Goal: Task Accomplishment & Management: Complete application form

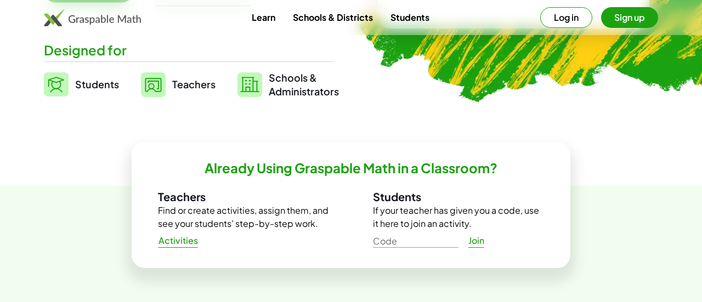
scroll to position [264, 0]
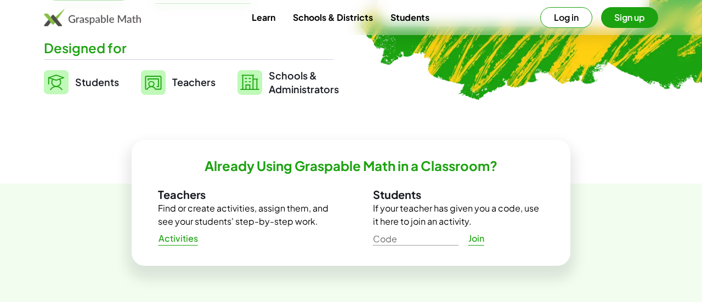
click at [183, 241] on span "Activities" at bounding box center [178, 239] width 40 height 12
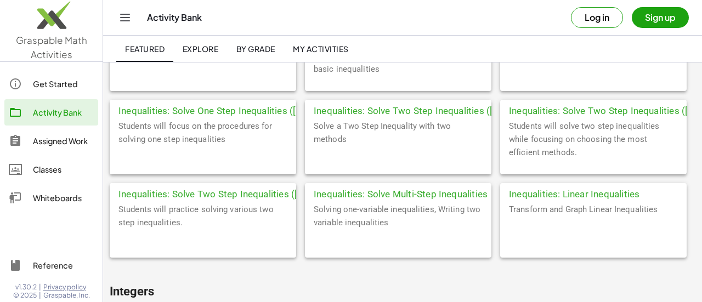
scroll to position [1875, 0]
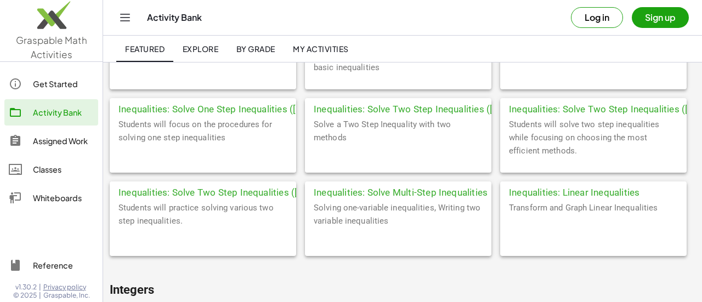
click at [372, 212] on div "Solving one-variable inequalities, Writing two variable inequalities" at bounding box center [398, 228] width 186 height 55
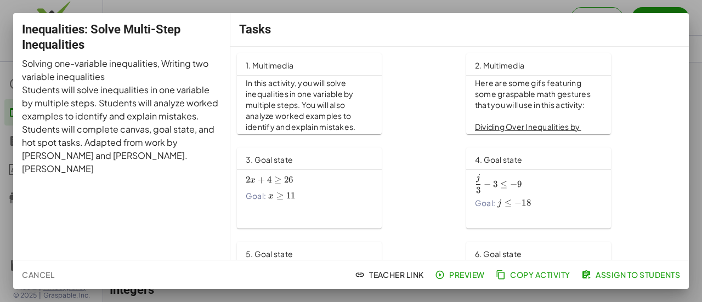
click at [628, 273] on span "Assign to Students" at bounding box center [632, 275] width 97 height 10
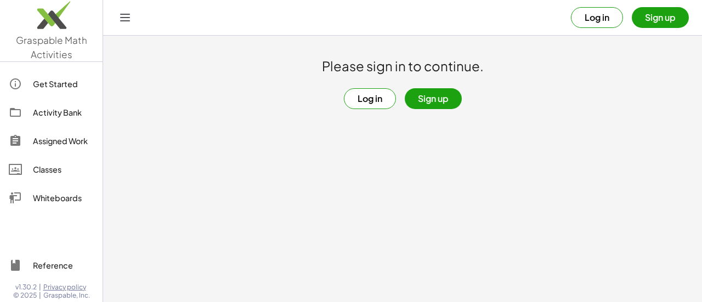
click at [369, 101] on button "Log in" at bounding box center [370, 98] width 52 height 21
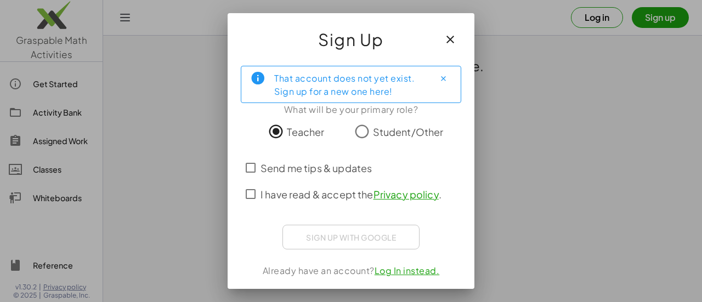
click at [451, 39] on icon "button" at bounding box center [450, 39] width 13 height 13
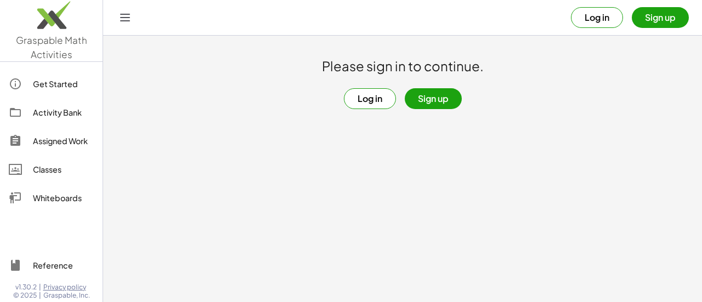
click at [386, 94] on button "Log in" at bounding box center [370, 98] width 52 height 21
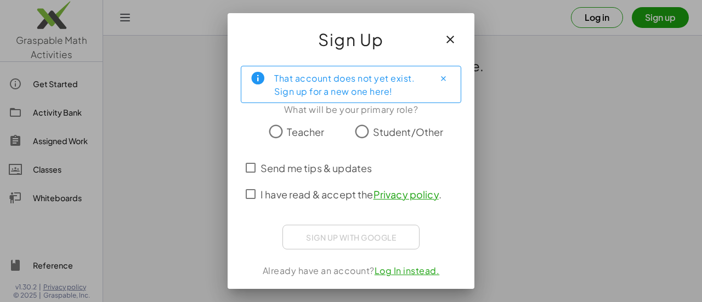
click at [448, 42] on icon "button" at bounding box center [450, 39] width 13 height 13
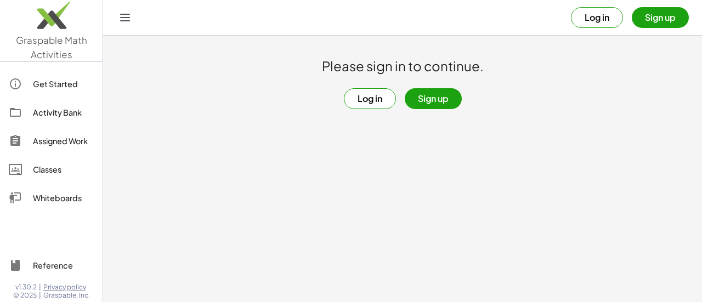
click at [654, 21] on button "Sign up" at bounding box center [660, 17] width 57 height 21
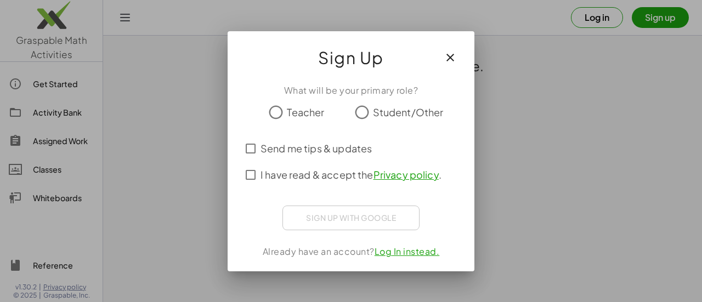
click at [450, 59] on icon "button" at bounding box center [450, 57] width 13 height 13
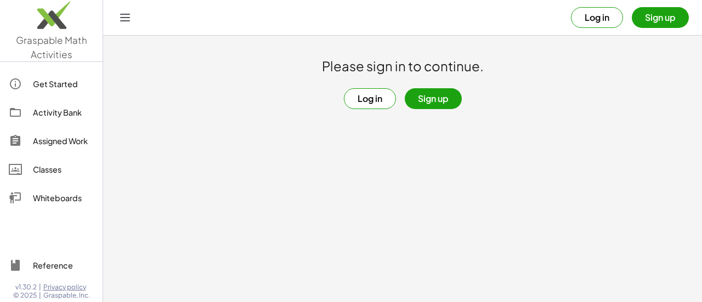
click at [380, 101] on button "Log in" at bounding box center [370, 98] width 52 height 21
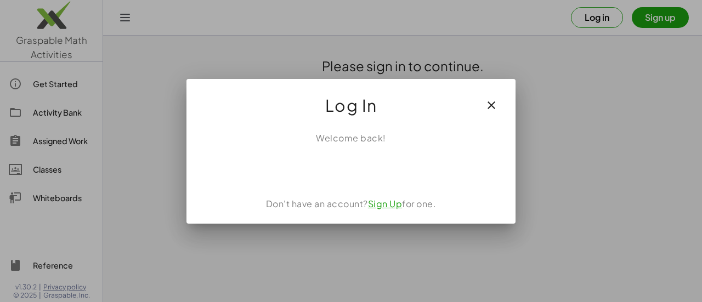
click at [490, 106] on icon "button" at bounding box center [491, 105] width 13 height 13
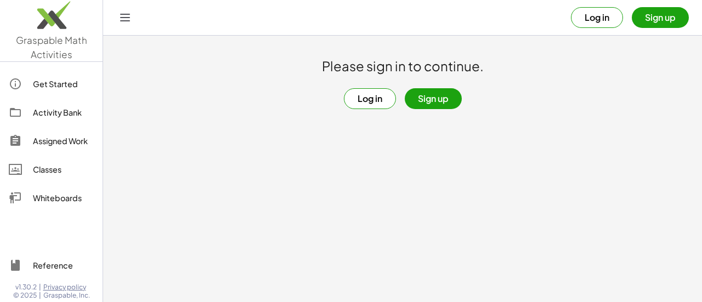
click at [84, 143] on div "Assigned Work" at bounding box center [63, 140] width 61 height 13
click at [595, 22] on button "Log in" at bounding box center [597, 17] width 52 height 21
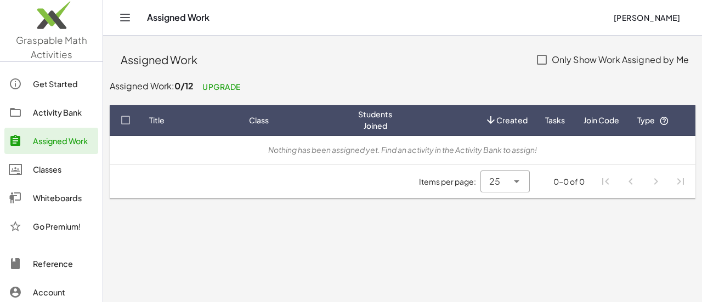
click at [59, 112] on div "Activity Bank" at bounding box center [63, 112] width 61 height 13
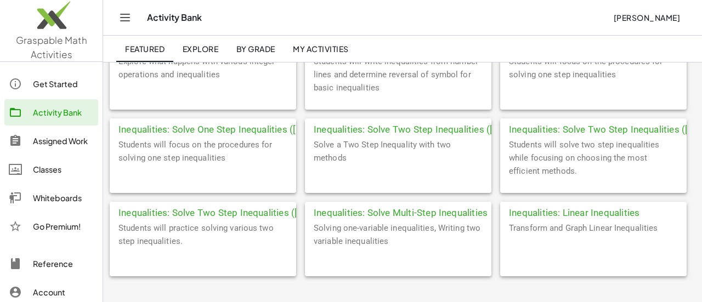
scroll to position [1855, 0]
click at [551, 229] on div "Transform and Graph Linear Inequalities" at bounding box center [593, 248] width 186 height 55
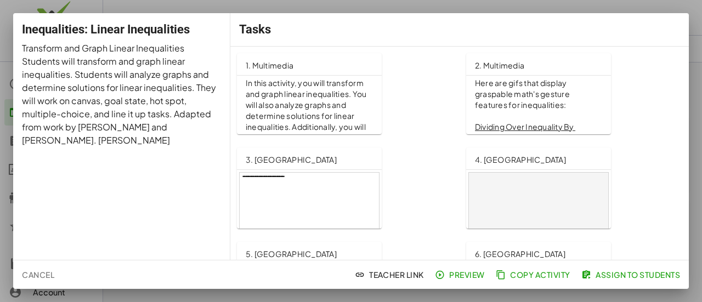
click at [458, 275] on span "Preview" at bounding box center [461, 275] width 48 height 10
click at [632, 275] on span "Assign to Students" at bounding box center [632, 275] width 97 height 10
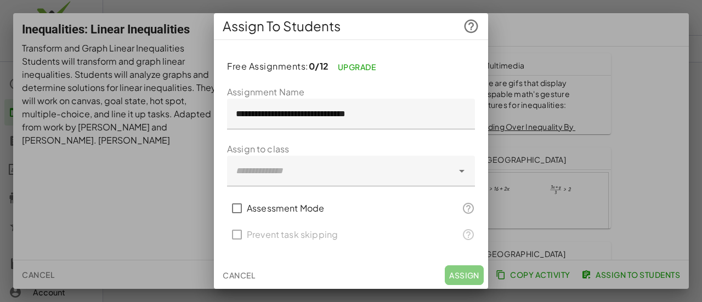
scroll to position [137, 0]
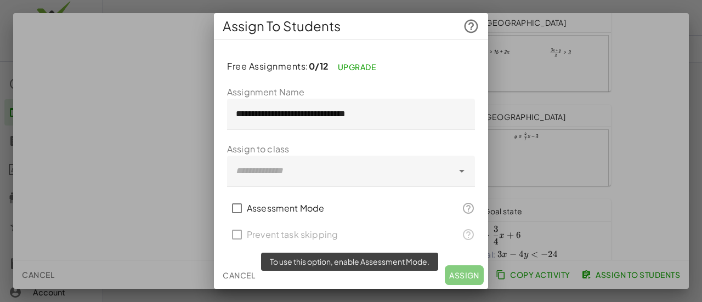
click at [237, 237] on div "Prevent task skipping" at bounding box center [351, 235] width 248 height 26
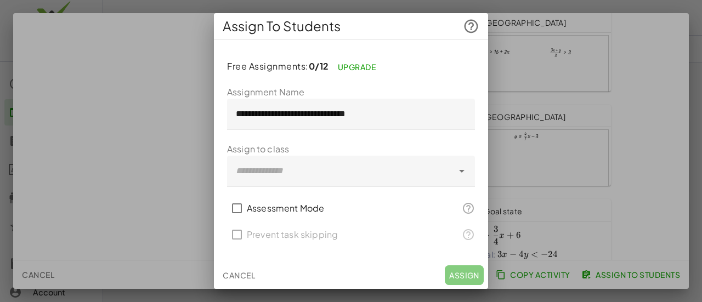
click at [284, 177] on div at bounding box center [340, 171] width 226 height 31
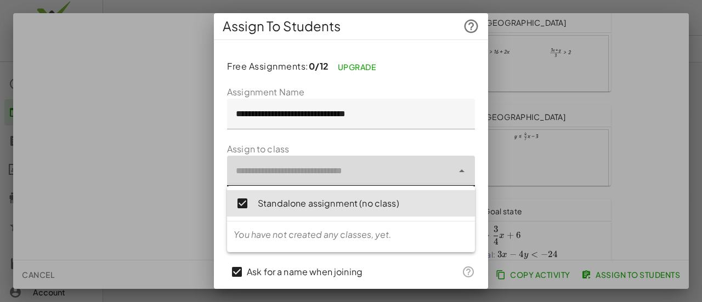
scroll to position [90, 0]
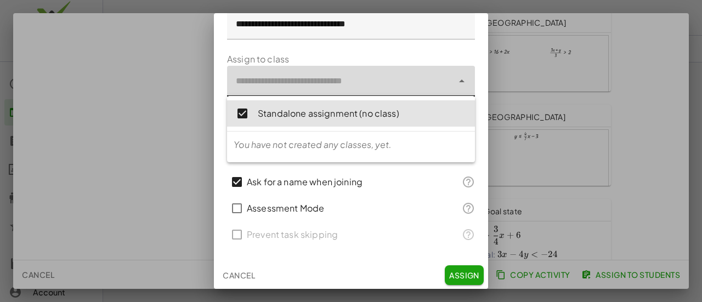
click at [457, 279] on span "Assign" at bounding box center [464, 275] width 30 height 10
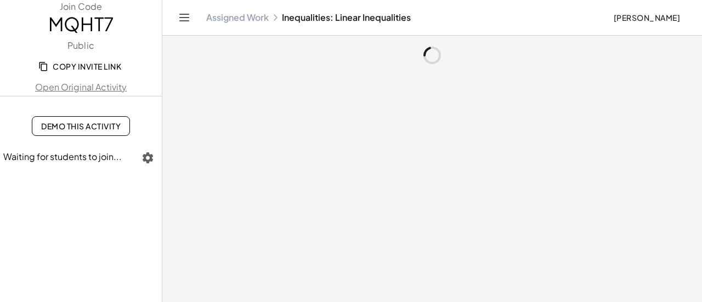
click at [43, 66] on icon "button" at bounding box center [43, 66] width 10 height 10
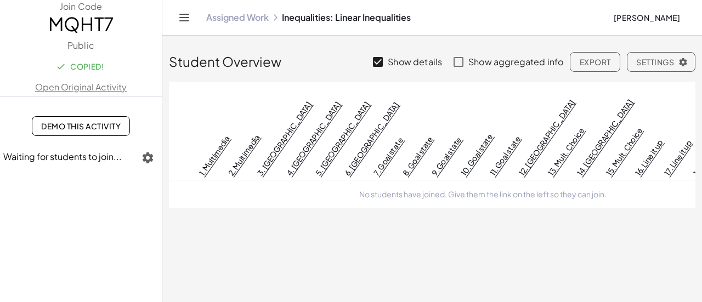
click at [448, 93] on th "9. Goal state" at bounding box center [462, 131] width 29 height 99
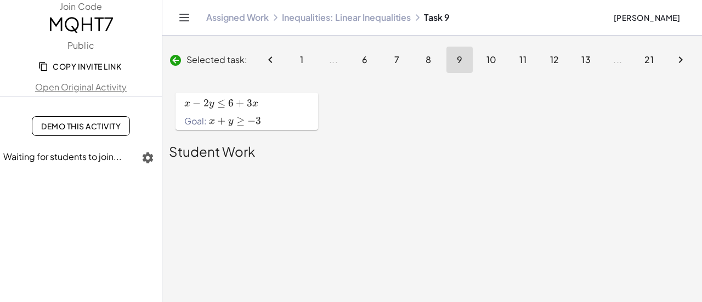
click at [674, 60] on icon "Next page" at bounding box center [680, 59] width 13 height 13
click at [680, 60] on icon "Next page" at bounding box center [680, 59] width 13 height 13
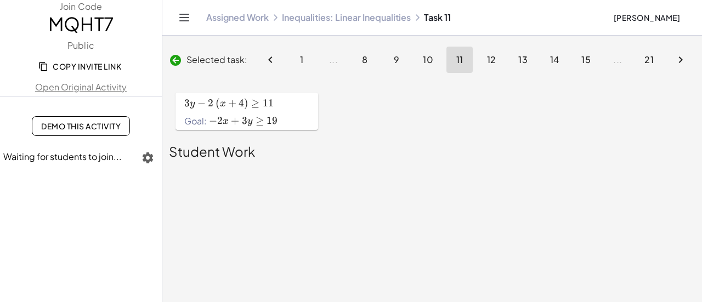
click at [680, 60] on icon "Next page" at bounding box center [680, 59] width 13 height 13
click at [680, 60] on ul "1 ... 8 9 10 11 12 13 14 15 ... 21" at bounding box center [475, 60] width 439 height 32
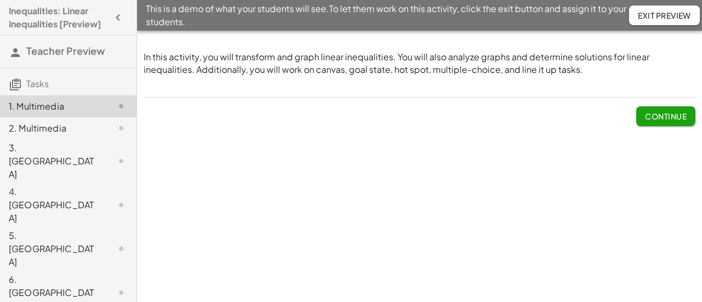
click at [652, 117] on span "Continue" at bounding box center [666, 116] width 42 height 10
click at [0, 0] on img at bounding box center [0, 0] width 0 height 0
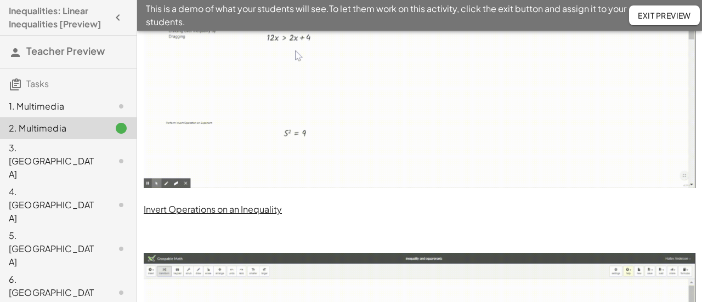
scroll to position [167, 0]
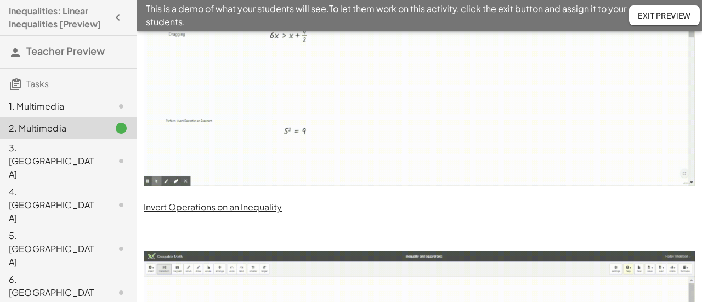
click at [50, 149] on div "3. [GEOGRAPHIC_DATA]" at bounding box center [53, 160] width 88 height 39
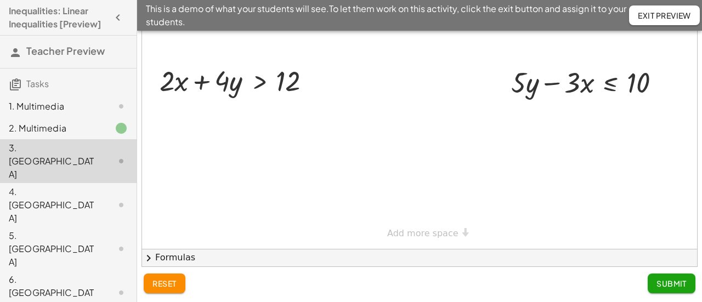
scroll to position [91, 0]
click at [149, 259] on span "chevron_right" at bounding box center [148, 258] width 13 height 13
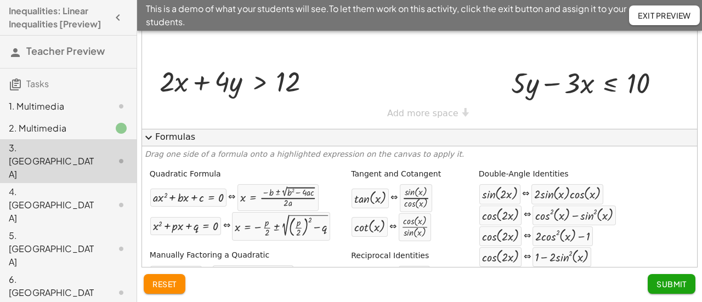
click at [149, 137] on span "expand_more" at bounding box center [148, 137] width 13 height 13
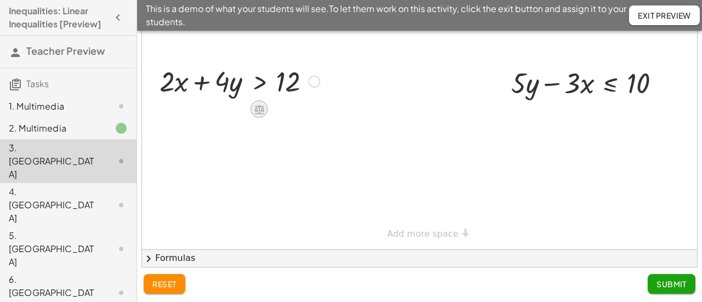
click at [258, 106] on icon at bounding box center [259, 109] width 10 height 9
click at [237, 108] on span "−" at bounding box center [237, 109] width 7 height 16
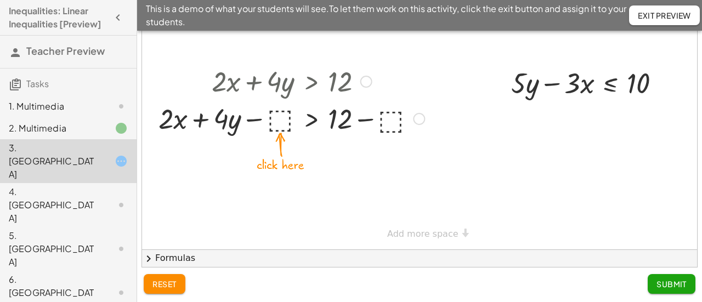
click at [278, 120] on div at bounding box center [291, 117] width 277 height 37
click at [377, 155] on div at bounding box center [419, 129] width 555 height 242
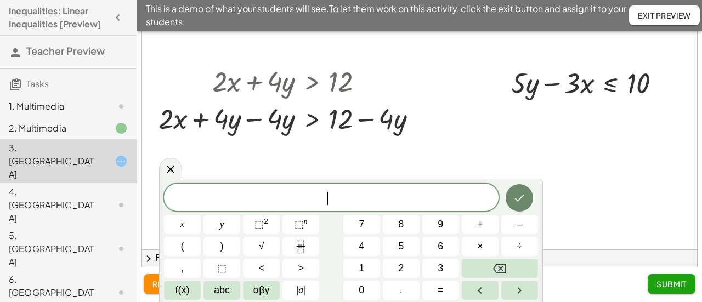
click at [521, 197] on icon "Done" at bounding box center [520, 198] width 10 height 7
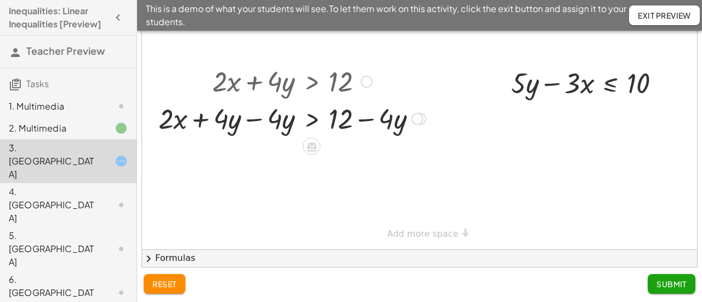
click at [250, 120] on div at bounding box center [292, 117] width 278 height 37
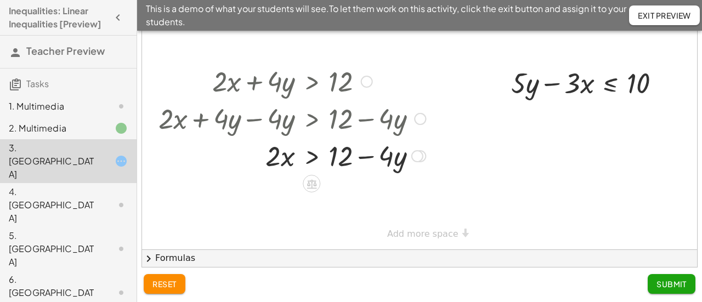
click at [271, 158] on div at bounding box center [292, 155] width 278 height 37
drag, startPoint x: 271, startPoint y: 158, endPoint x: 373, endPoint y: 176, distance: 103.0
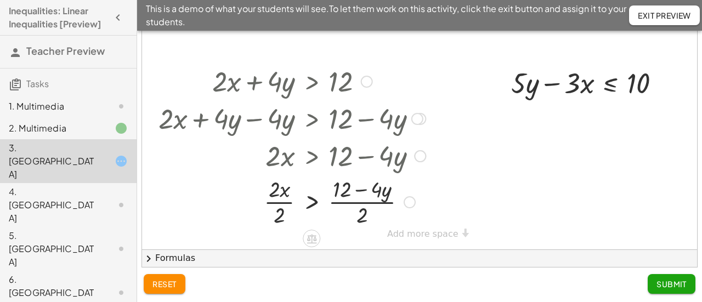
click at [281, 203] on div at bounding box center [292, 201] width 278 height 55
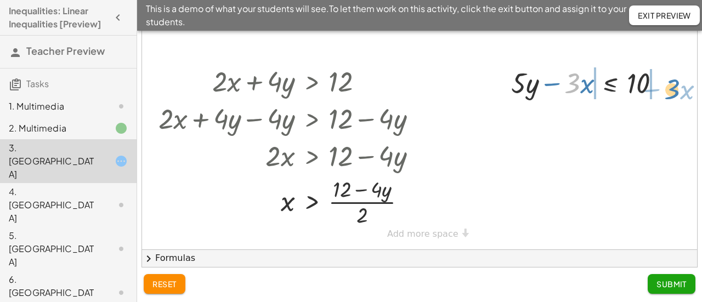
drag, startPoint x: 574, startPoint y: 87, endPoint x: 673, endPoint y: 93, distance: 100.0
click at [673, 93] on div at bounding box center [590, 82] width 169 height 37
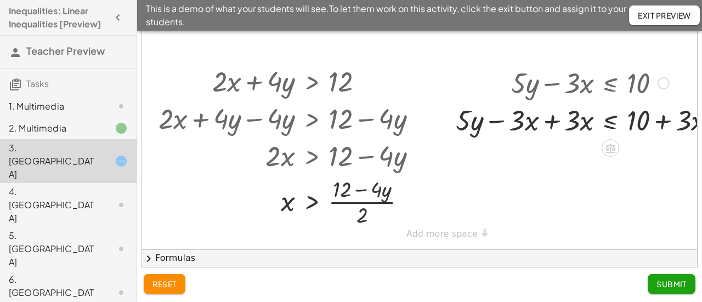
click at [551, 119] on div at bounding box center [590, 119] width 280 height 37
click at [551, 119] on div at bounding box center [618, 119] width 224 height 37
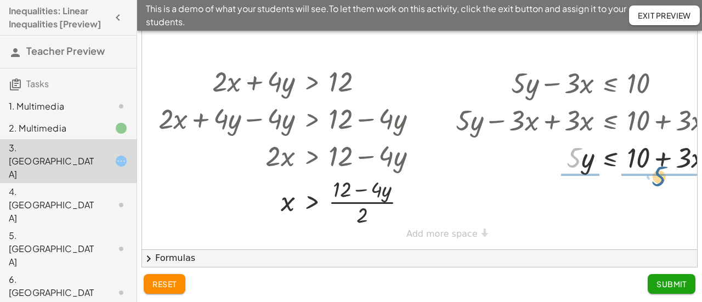
drag, startPoint x: 573, startPoint y: 157, endPoint x: 658, endPoint y: 175, distance: 87.4
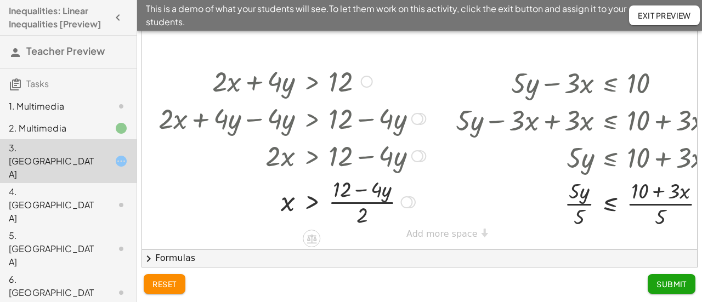
click at [418, 116] on div at bounding box center [417, 119] width 12 height 12
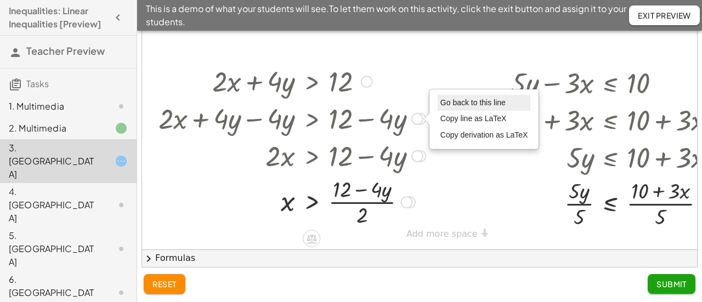
click at [445, 105] on span "Go back to this line" at bounding box center [472, 102] width 65 height 9
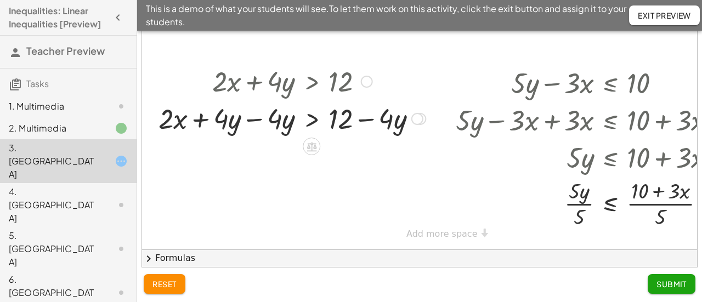
click at [369, 78] on div at bounding box center [367, 82] width 12 height 12
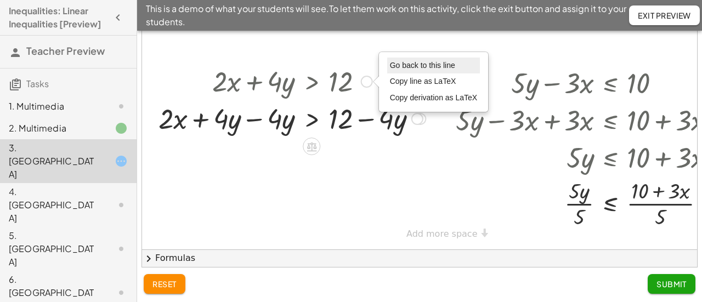
click at [409, 69] on li "Go back to this line" at bounding box center [433, 66] width 93 height 16
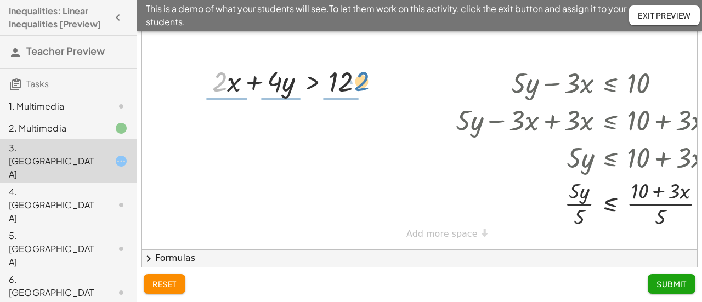
drag, startPoint x: 227, startPoint y: 86, endPoint x: 369, endPoint y: 86, distance: 142.6
click at [369, 86] on div at bounding box center [292, 80] width 171 height 37
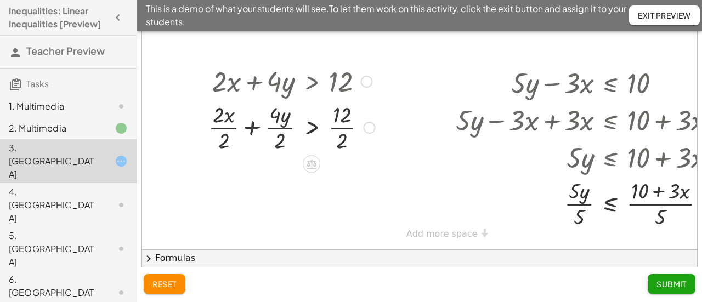
click at [224, 128] on div at bounding box center [291, 126] width 177 height 55
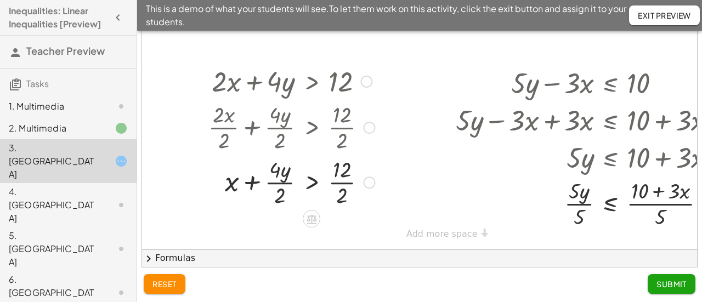
click at [274, 183] on div at bounding box center [291, 181] width 177 height 55
click at [339, 184] on div at bounding box center [291, 181] width 177 height 55
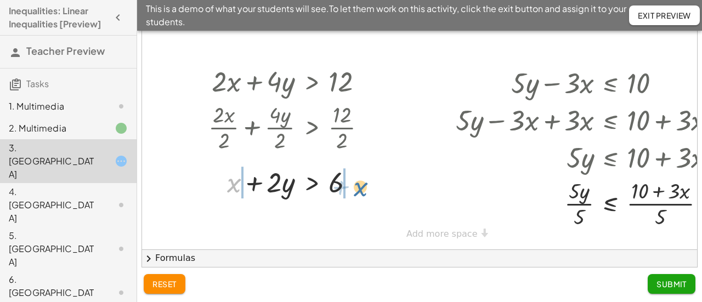
drag, startPoint x: 235, startPoint y: 185, endPoint x: 361, endPoint y: 188, distance: 126.7
click at [361, 188] on div at bounding box center [291, 181] width 177 height 37
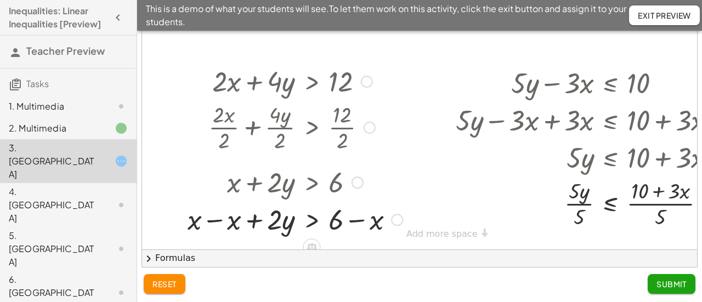
click at [211, 224] on div at bounding box center [295, 218] width 226 height 37
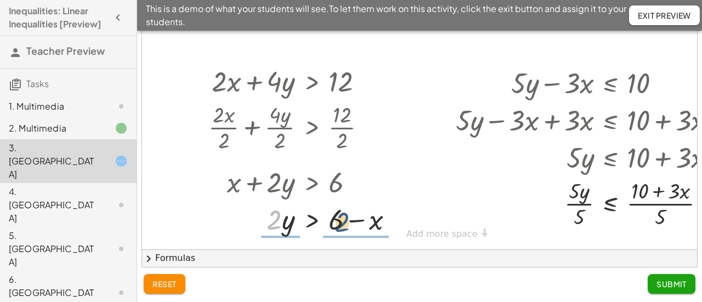
drag, startPoint x: 275, startPoint y: 225, endPoint x: 344, endPoint y: 227, distance: 69.1
click at [344, 227] on div at bounding box center [305, 218] width 205 height 37
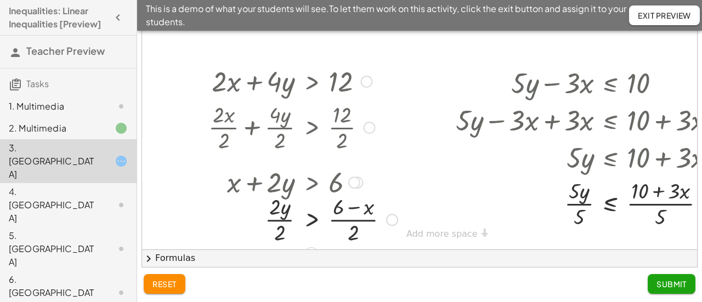
click at [344, 220] on div at bounding box center [303, 218] width 200 height 55
click at [649, 204] on div at bounding box center [590, 202] width 280 height 55
click at [579, 203] on div at bounding box center [590, 202] width 280 height 55
click at [291, 221] on div at bounding box center [303, 218] width 200 height 55
click at [681, 285] on span "Submit" at bounding box center [671, 284] width 30 height 10
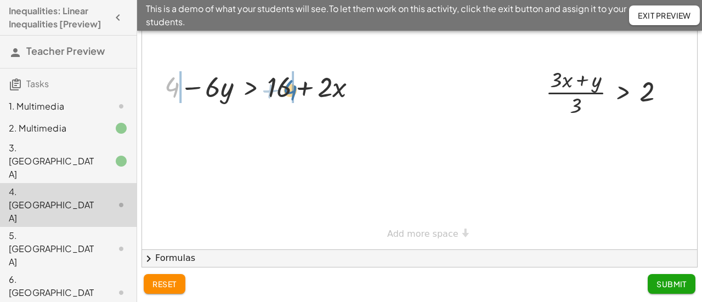
drag, startPoint x: 174, startPoint y: 87, endPoint x: 292, endPoint y: 90, distance: 117.9
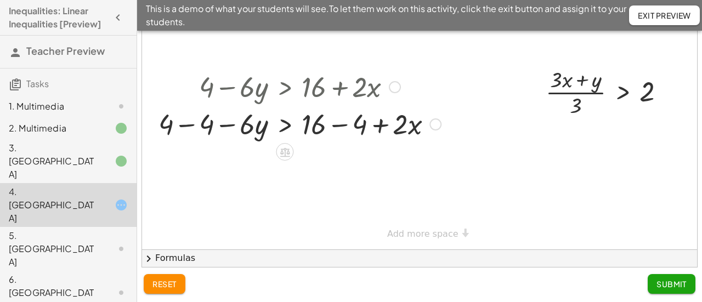
click at [191, 125] on div at bounding box center [299, 123] width 293 height 37
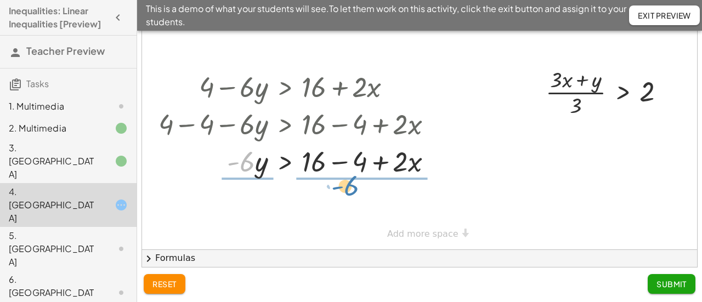
drag, startPoint x: 241, startPoint y: 166, endPoint x: 345, endPoint y: 190, distance: 107.0
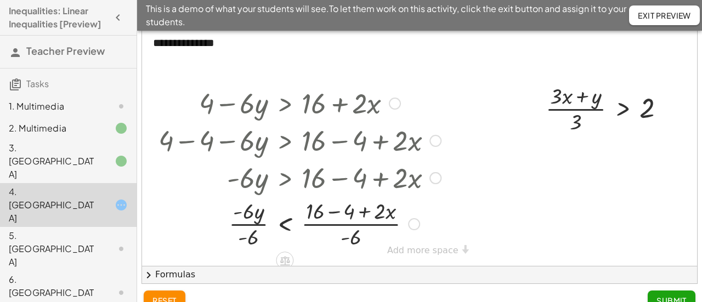
scroll to position [73, 0]
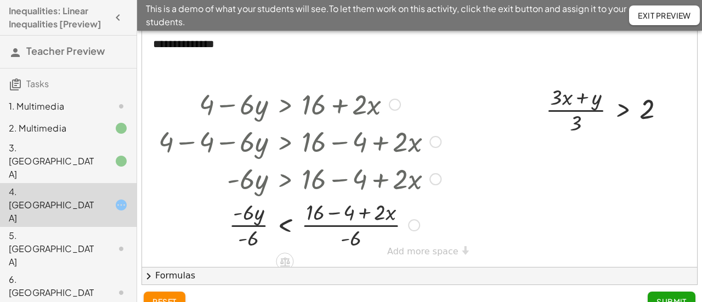
click at [250, 224] on div at bounding box center [299, 224] width 293 height 55
click at [336, 225] on div at bounding box center [299, 224] width 293 height 55
click at [333, 212] on div at bounding box center [299, 224] width 293 height 55
click at [330, 227] on div at bounding box center [299, 224] width 293 height 55
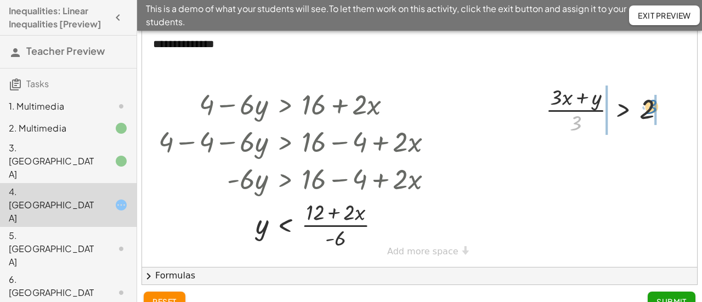
drag, startPoint x: 576, startPoint y: 124, endPoint x: 652, endPoint y: 109, distance: 77.8
click at [652, 109] on div at bounding box center [609, 109] width 139 height 55
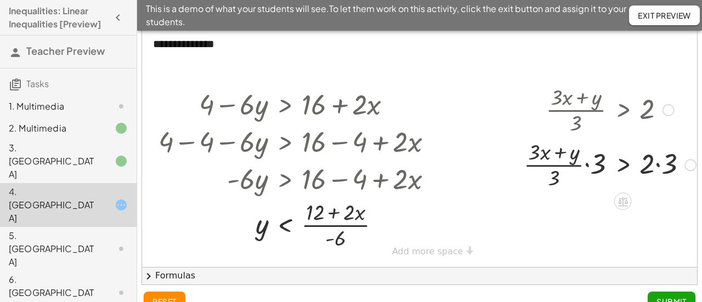
click at [586, 164] on div at bounding box center [609, 164] width 183 height 55
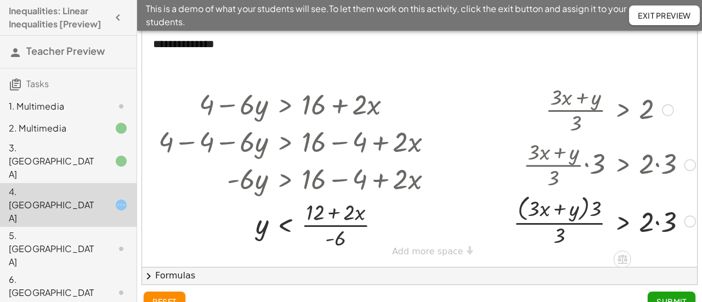
click at [582, 224] on div at bounding box center [604, 220] width 193 height 58
click at [545, 223] on div at bounding box center [604, 220] width 193 height 58
click at [596, 211] on div at bounding box center [604, 220] width 193 height 58
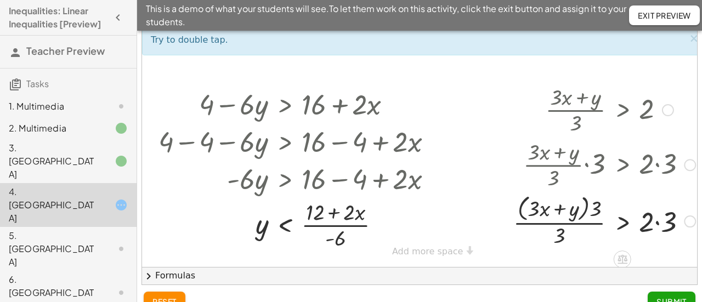
click at [571, 165] on div at bounding box center [604, 164] width 193 height 55
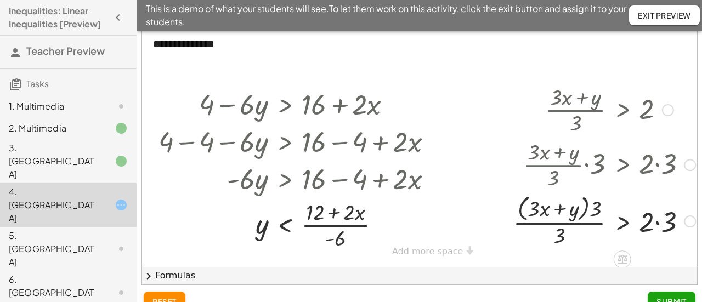
click at [688, 165] on div at bounding box center [690, 165] width 12 height 12
click at [688, 165] on div "Go back to this line Copy line as LaTeX Copy derivation as LaTeX" at bounding box center [690, 165] width 12 height 12
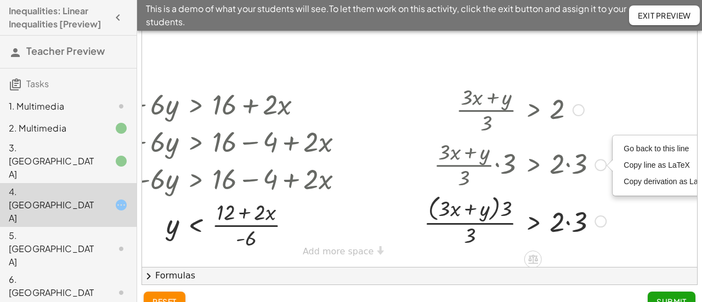
scroll to position [0, 90]
click at [641, 144] on span "Go back to this line" at bounding box center [655, 148] width 65 height 9
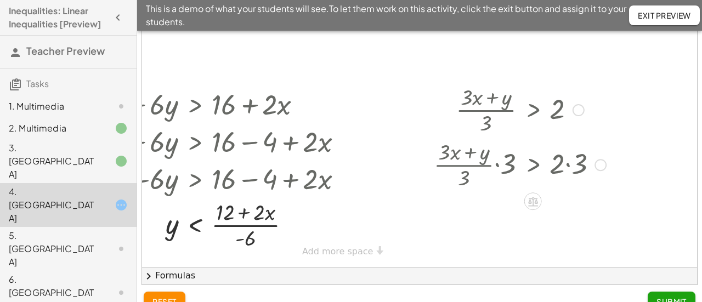
scroll to position [0, 9]
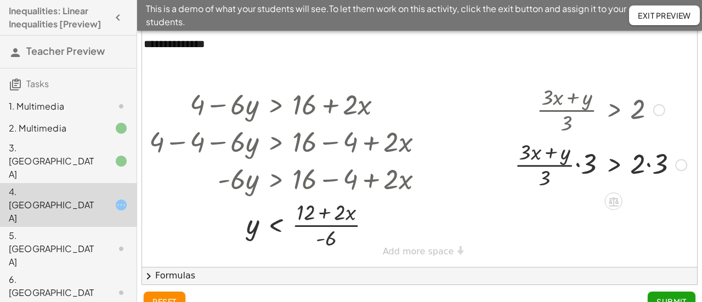
click at [558, 164] on div at bounding box center [600, 164] width 183 height 55
click at [590, 169] on div at bounding box center [600, 164] width 183 height 55
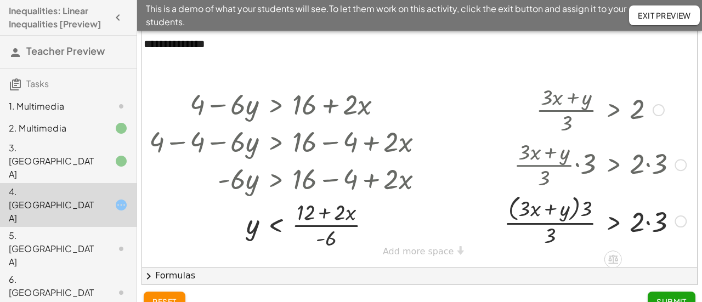
click at [563, 224] on div at bounding box center [595, 220] width 193 height 58
click at [584, 224] on div at bounding box center [595, 220] width 193 height 58
click at [648, 222] on div at bounding box center [595, 220] width 193 height 58
click at [589, 223] on div at bounding box center [595, 220] width 193 height 58
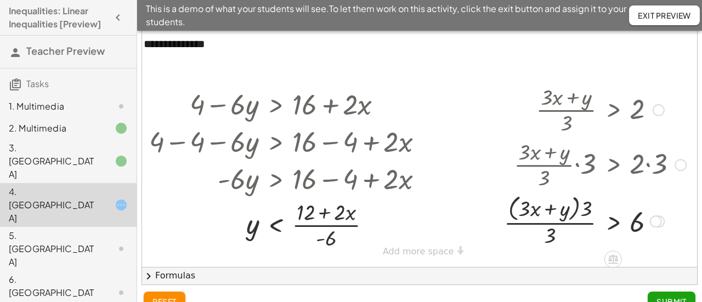
click at [537, 223] on div at bounding box center [595, 220] width 193 height 58
click at [542, 166] on div at bounding box center [595, 164] width 193 height 55
click at [549, 239] on div at bounding box center [595, 220] width 193 height 58
click at [525, 212] on div at bounding box center [595, 220] width 193 height 58
click at [522, 213] on div at bounding box center [595, 220] width 193 height 58
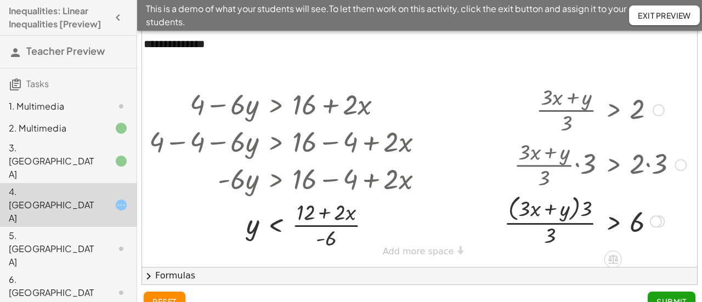
click at [575, 212] on div at bounding box center [595, 220] width 193 height 58
click at [580, 208] on div at bounding box center [595, 220] width 193 height 58
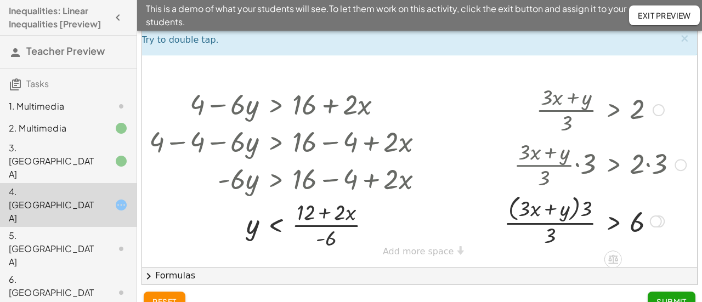
click at [577, 207] on div at bounding box center [595, 220] width 193 height 58
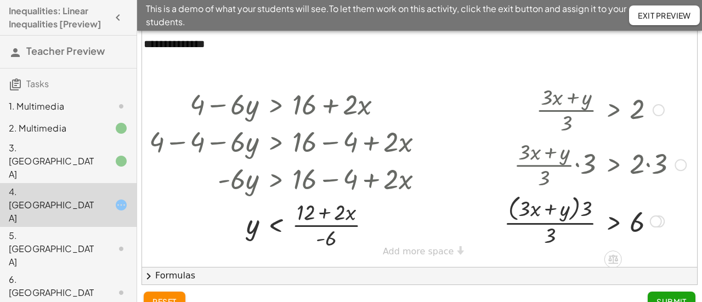
click at [577, 207] on div at bounding box center [595, 220] width 193 height 58
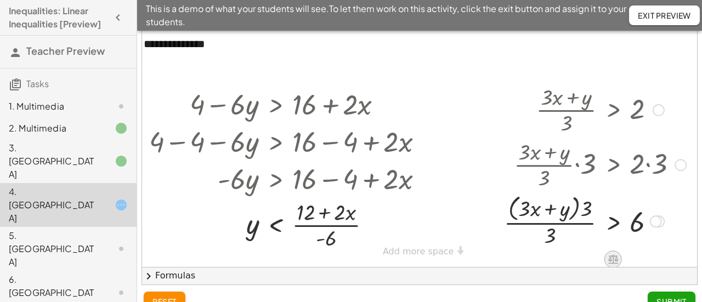
click at [618, 259] on icon at bounding box center [613, 259] width 12 height 12
click at [657, 111] on div at bounding box center [659, 110] width 12 height 12
click at [682, 95] on span "Go back to this line" at bounding box center [714, 93] width 65 height 9
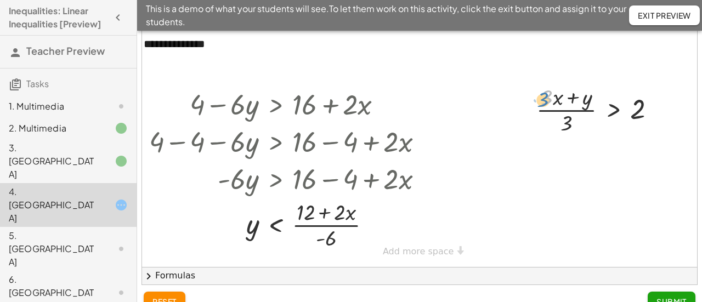
drag, startPoint x: 547, startPoint y: 100, endPoint x: 541, endPoint y: 101, distance: 6.1
click at [541, 101] on div at bounding box center [600, 109] width 139 height 55
drag, startPoint x: 559, startPoint y: 100, endPoint x: 659, endPoint y: 105, distance: 99.9
click at [659, 105] on div at bounding box center [600, 109] width 139 height 55
drag, startPoint x: 571, startPoint y: 111, endPoint x: 557, endPoint y: 109, distance: 15.1
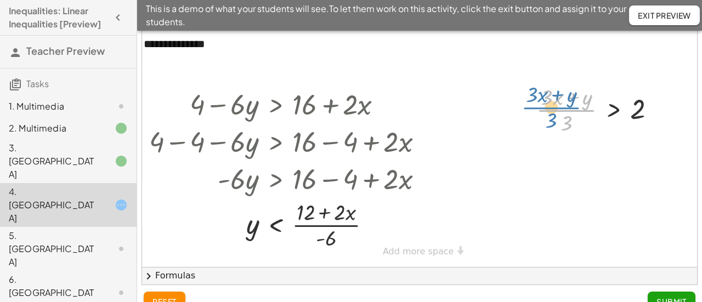
click at [557, 109] on div at bounding box center [600, 109] width 139 height 55
drag, startPoint x: 569, startPoint y: 124, endPoint x: 673, endPoint y: 110, distance: 105.1
drag, startPoint x: 569, startPoint y: 123, endPoint x: 648, endPoint y: 112, distance: 79.7
click at [648, 112] on div at bounding box center [600, 109] width 139 height 55
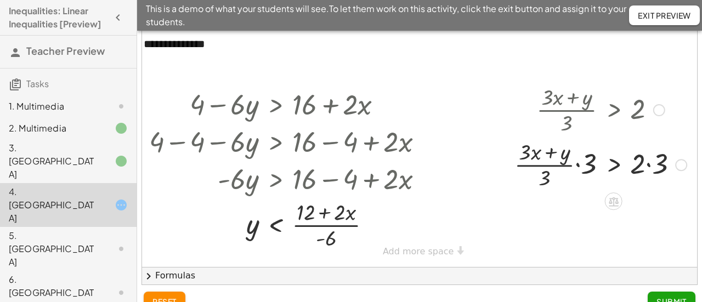
click at [535, 163] on div at bounding box center [600, 164] width 183 height 55
click at [535, 165] on div at bounding box center [600, 164] width 183 height 55
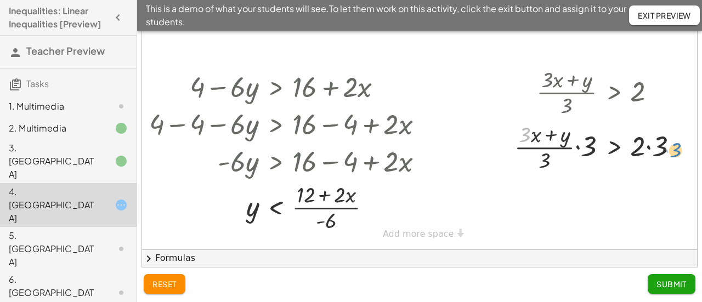
drag, startPoint x: 529, startPoint y: 137, endPoint x: 680, endPoint y: 152, distance: 151.6
click at [680, 152] on div at bounding box center [600, 146] width 183 height 55
click at [551, 135] on div at bounding box center [600, 146] width 183 height 55
click at [552, 149] on div at bounding box center [600, 146] width 183 height 55
click at [577, 148] on div at bounding box center [600, 146] width 183 height 55
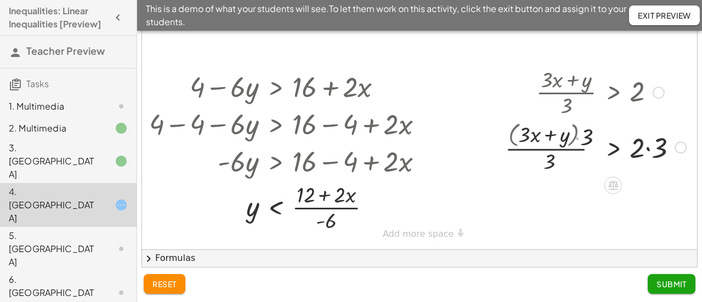
click at [577, 148] on div at bounding box center [595, 146] width 193 height 58
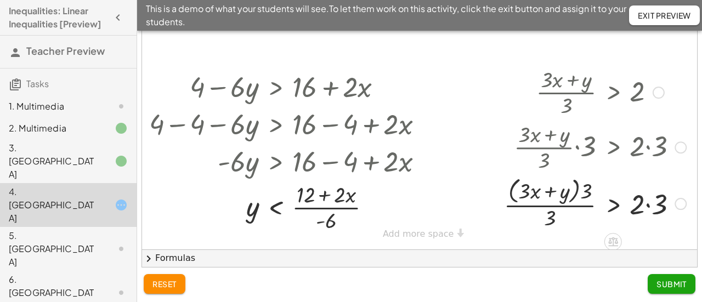
click at [531, 190] on div at bounding box center [595, 203] width 193 height 58
click at [539, 207] on div at bounding box center [595, 203] width 193 height 58
click at [646, 205] on div at bounding box center [595, 203] width 193 height 58
click at [564, 206] on div at bounding box center [595, 203] width 193 height 58
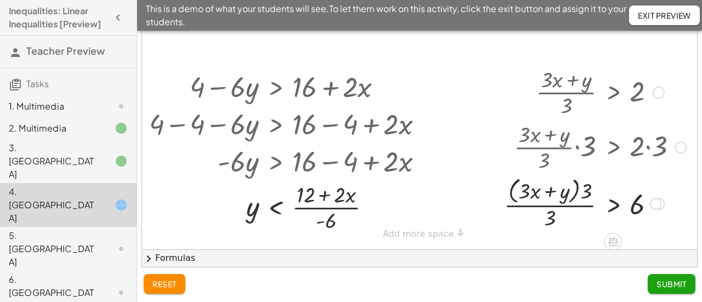
click at [564, 206] on div at bounding box center [595, 203] width 193 height 58
drag, startPoint x: 526, startPoint y: 194, endPoint x: 657, endPoint y: 211, distance: 132.2
click at [657, 211] on div at bounding box center [595, 203] width 193 height 58
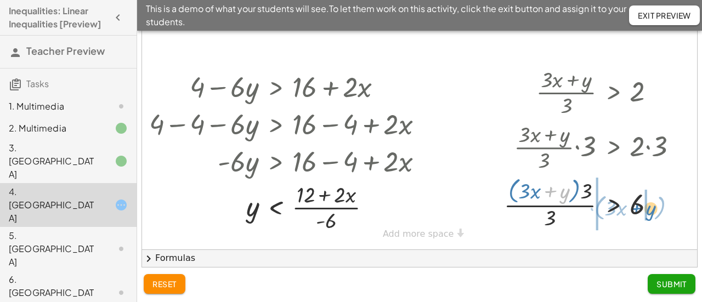
drag, startPoint x: 552, startPoint y: 190, endPoint x: 638, endPoint y: 207, distance: 87.8
click at [638, 207] on div at bounding box center [595, 203] width 193 height 58
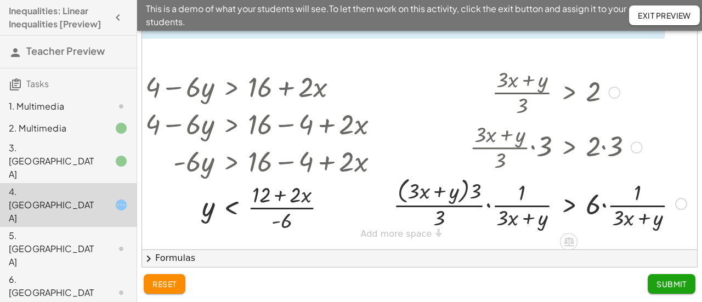
scroll to position [0, 54]
click at [639, 146] on div at bounding box center [637, 147] width 12 height 12
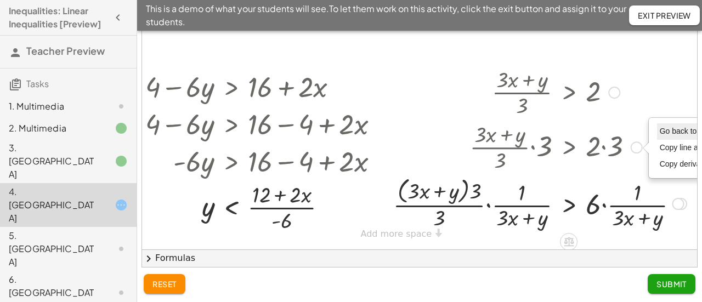
click at [660, 132] on span "Go back to this line" at bounding box center [692, 131] width 65 height 9
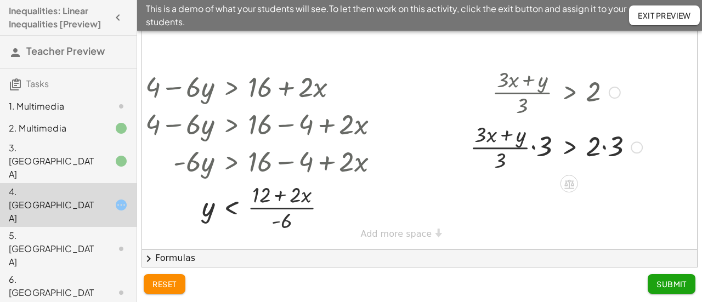
click at [603, 147] on div at bounding box center [556, 146] width 183 height 55
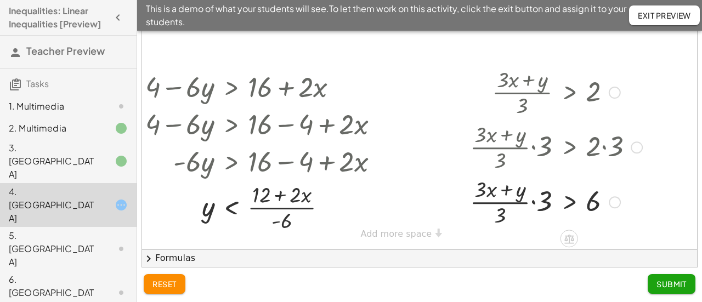
click at [533, 202] on div at bounding box center [556, 201] width 183 height 55
click at [508, 205] on div at bounding box center [550, 201] width 193 height 58
drag, startPoint x: 540, startPoint y: 190, endPoint x: 454, endPoint y: 196, distance: 86.3
click at [454, 196] on div "· ( + · 3 · x + y ) · 3 > 2 · · ( + · 3 · x + y ) · 3 · 3 > · 2 · 3 · · ( + · 3…" at bounding box center [546, 147] width 207 height 172
click at [510, 201] on div at bounding box center [556, 201] width 183 height 55
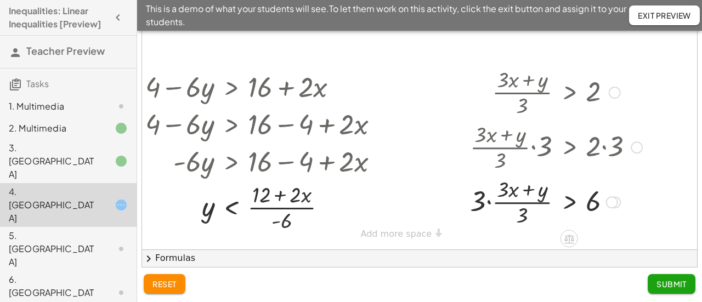
click at [489, 202] on div at bounding box center [556, 201] width 183 height 55
click at [506, 218] on div at bounding box center [550, 201] width 193 height 58
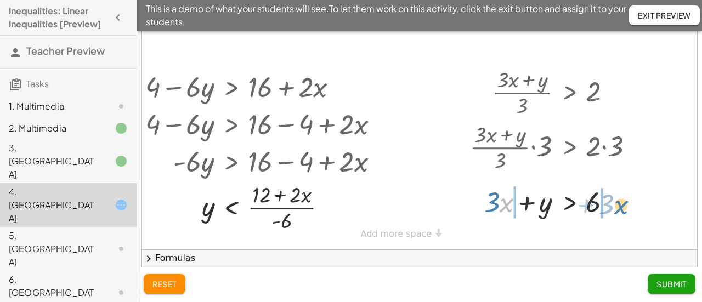
drag, startPoint x: 507, startPoint y: 207, endPoint x: 621, endPoint y: 209, distance: 114.6
click at [621, 209] on div at bounding box center [556, 201] width 183 height 37
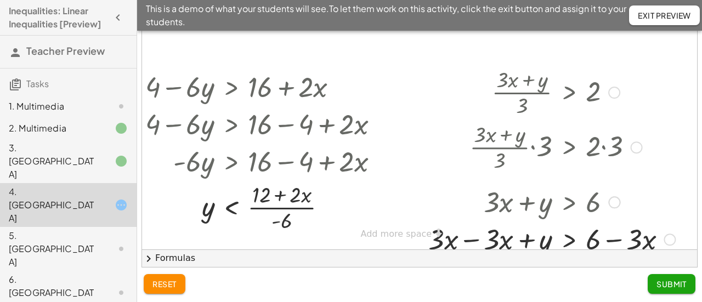
click at [473, 240] on div at bounding box center [552, 238] width 258 height 37
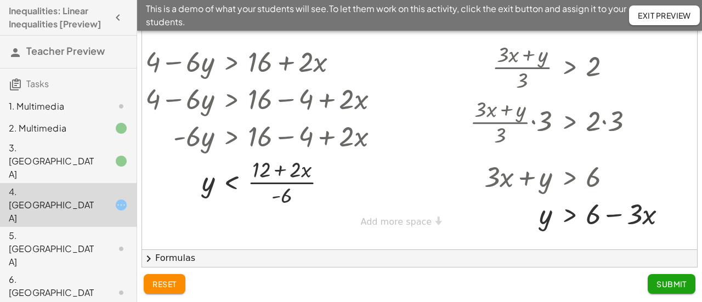
scroll to position [14, 54]
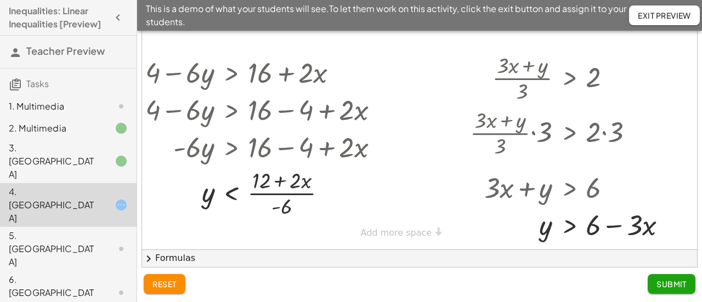
click at [661, 282] on span "Submit" at bounding box center [671, 284] width 30 height 10
click at [0, 0] on p "Which method do you prefer?" at bounding box center [0, 0] width 0 height 0
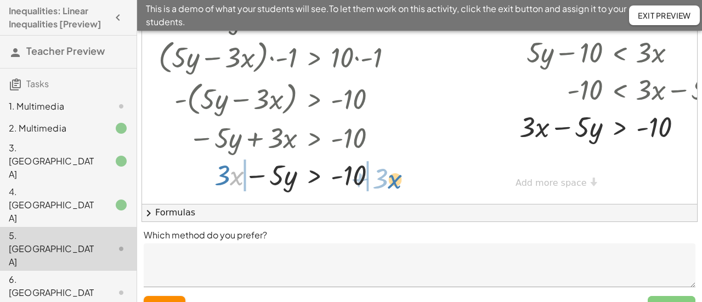
scroll to position [166, 0]
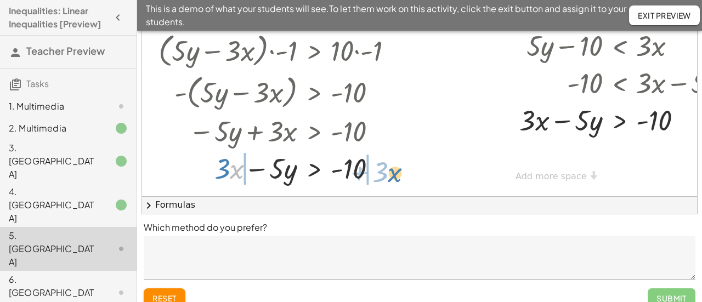
drag, startPoint x: 235, startPoint y: 172, endPoint x: 393, endPoint y: 175, distance: 158.0
click at [393, 175] on div at bounding box center [300, 167] width 294 height 37
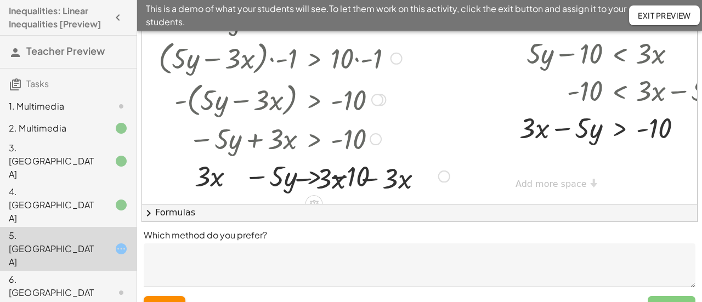
scroll to position [173, 0]
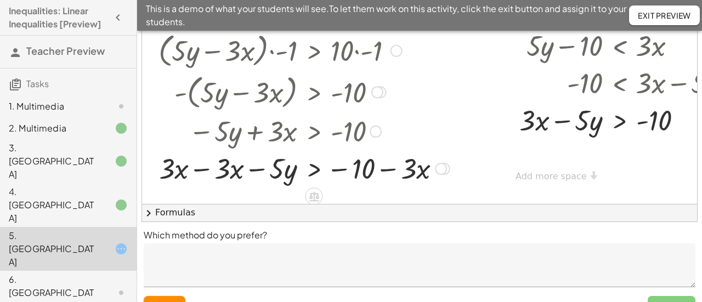
click at [204, 169] on div at bounding box center [304, 167] width 302 height 37
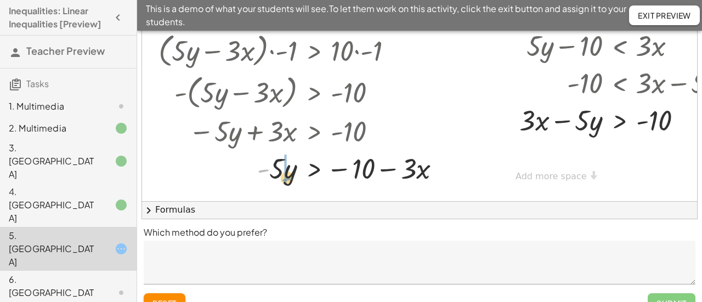
scroll to position [170, 0]
drag, startPoint x: 265, startPoint y: 172, endPoint x: 284, endPoint y: 179, distance: 20.2
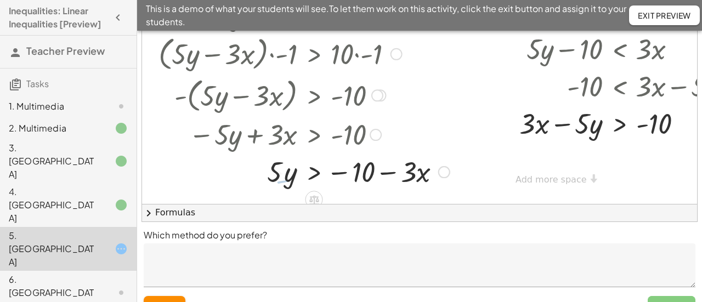
scroll to position [173, 0]
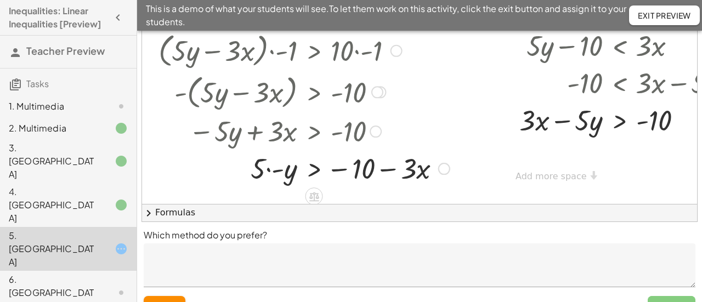
click at [443, 169] on div at bounding box center [444, 169] width 12 height 12
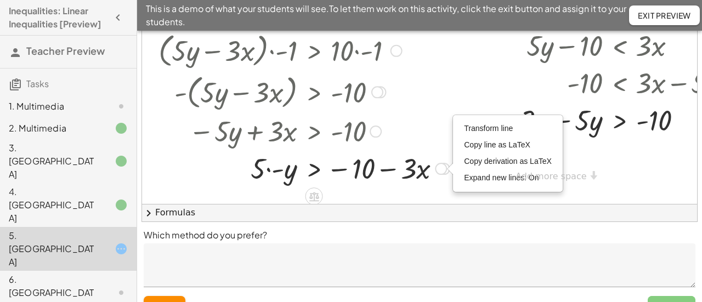
click at [378, 132] on div at bounding box center [376, 132] width 12 height 12
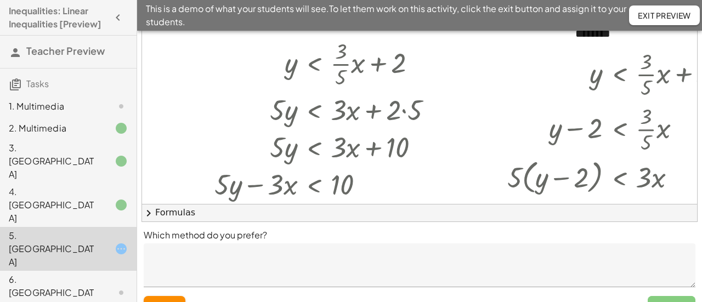
scroll to position [0, 0]
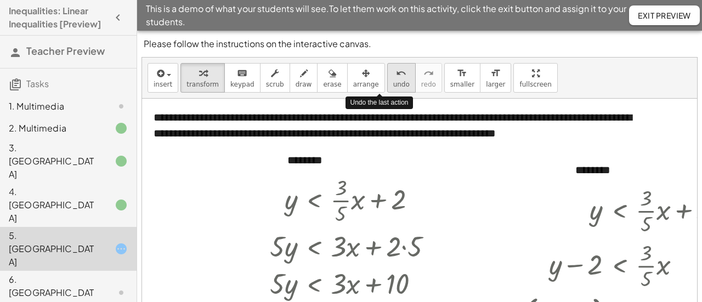
click at [387, 79] on button "undo undo" at bounding box center [401, 78] width 29 height 30
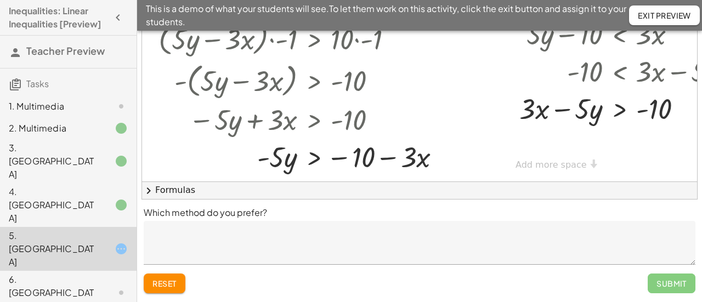
scroll to position [173, 0]
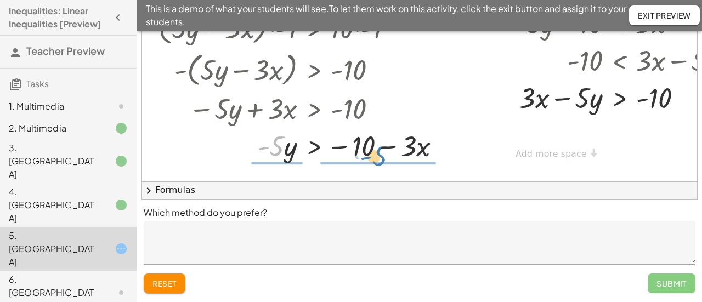
drag, startPoint x: 279, startPoint y: 147, endPoint x: 383, endPoint y: 157, distance: 104.1
click at [383, 157] on div at bounding box center [304, 145] width 302 height 37
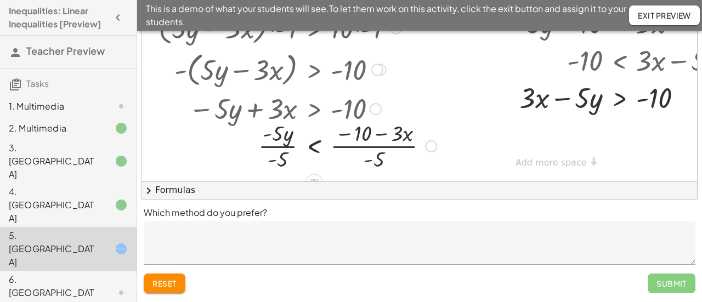
click at [270, 148] on div at bounding box center [300, 145] width 294 height 55
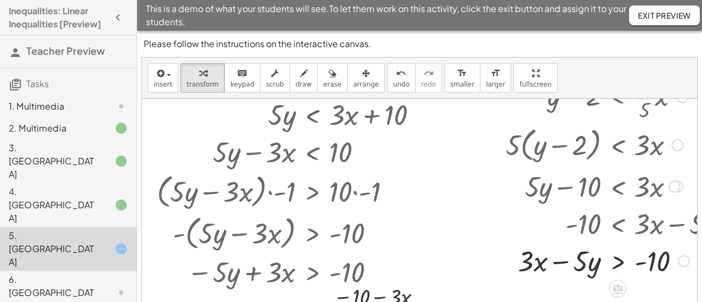
scroll to position [159, 0]
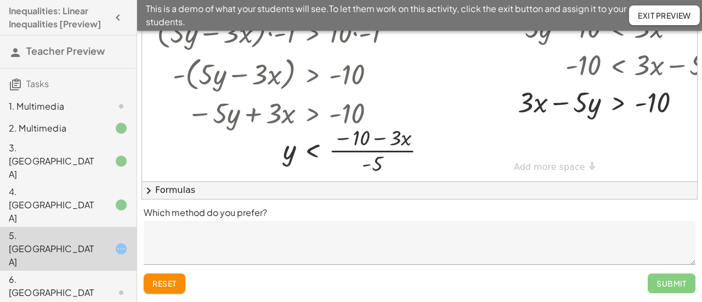
click at [236, 239] on textarea at bounding box center [420, 243] width 552 height 44
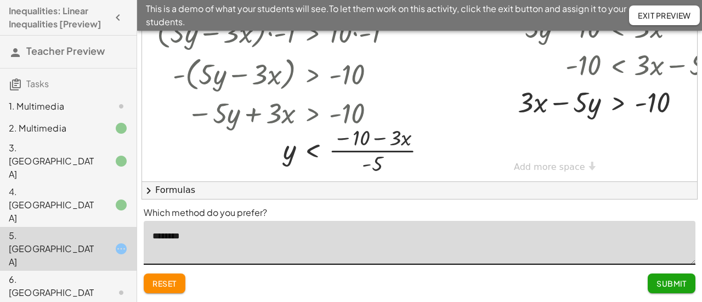
type textarea "********"
click at [665, 290] on button "Submit" at bounding box center [672, 284] width 48 height 20
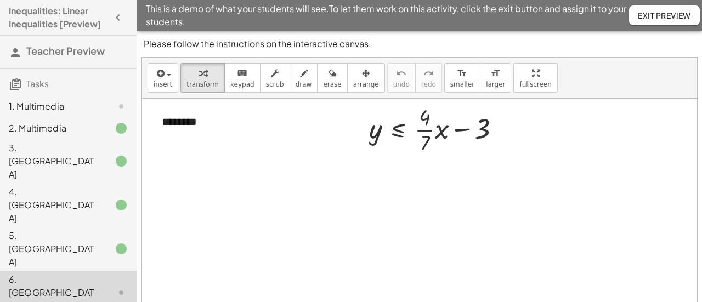
scroll to position [91, 0]
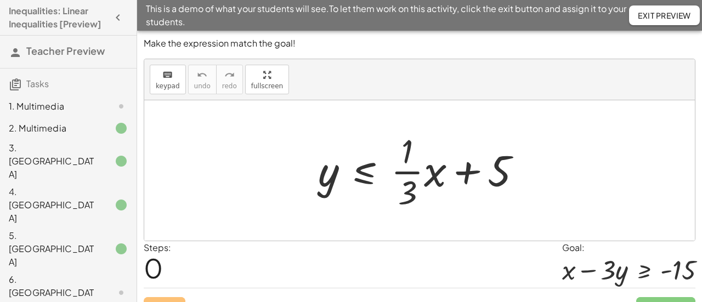
scroll to position [20, 0]
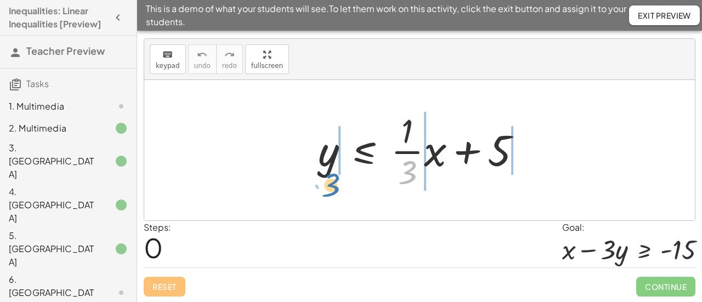
drag, startPoint x: 411, startPoint y: 171, endPoint x: 332, endPoint y: 183, distance: 79.3
click at [332, 183] on div at bounding box center [424, 150] width 223 height 84
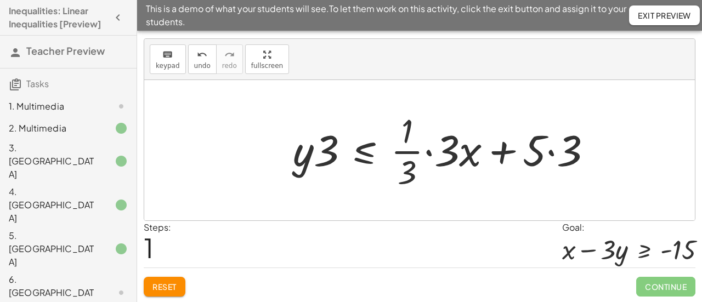
click at [429, 151] on div at bounding box center [446, 150] width 319 height 84
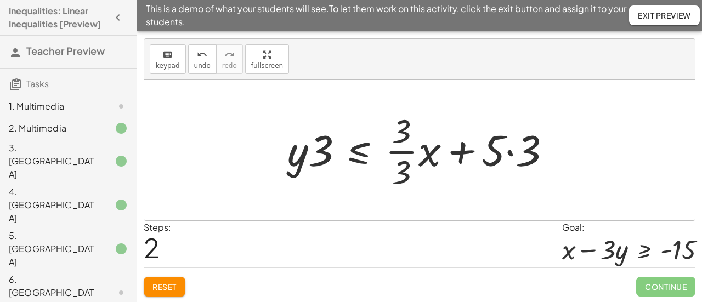
click at [403, 151] on div at bounding box center [424, 150] width 284 height 84
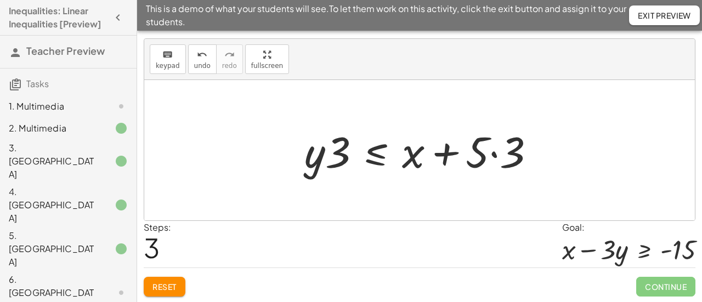
click at [493, 155] on div at bounding box center [424, 150] width 251 height 56
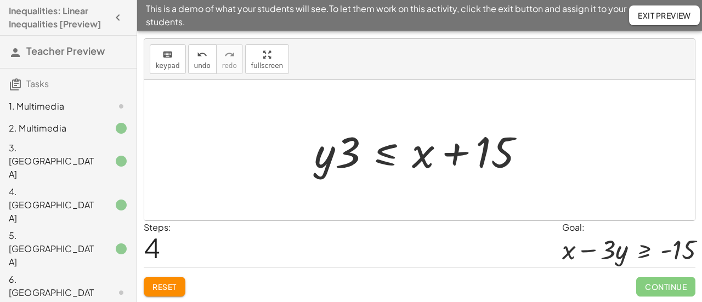
click at [338, 157] on div at bounding box center [424, 150] width 230 height 56
click at [329, 158] on div at bounding box center [424, 150] width 230 height 56
drag, startPoint x: 351, startPoint y: 164, endPoint x: 295, endPoint y: 161, distance: 56.0
click at [295, 161] on div "y ≤ + · · 1 · 3 · x + 5 · y · 3 ≤ + · · 1 · 3 · 3 · x + · 5 · 3 · y · 3 ≤ + · ·…" at bounding box center [419, 150] width 551 height 140
click at [368, 171] on div at bounding box center [424, 150] width 230 height 56
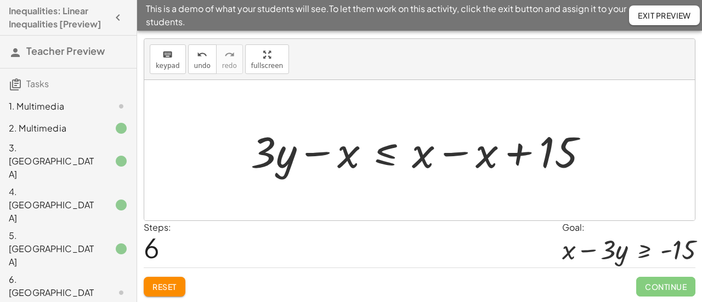
click at [390, 151] on div at bounding box center [423, 150] width 357 height 56
click at [459, 152] on div at bounding box center [423, 150] width 357 height 56
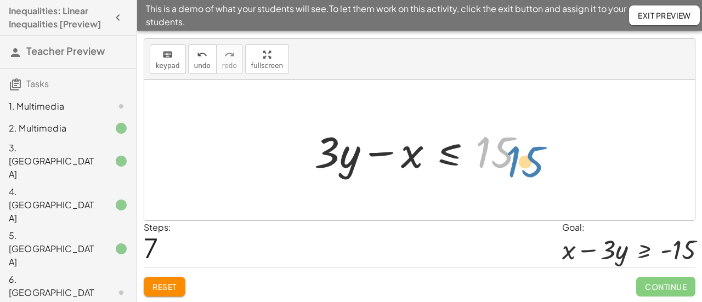
drag, startPoint x: 482, startPoint y: 162, endPoint x: 512, endPoint y: 172, distance: 31.6
click at [512, 172] on div at bounding box center [424, 150] width 230 height 56
click at [593, 184] on div at bounding box center [419, 150] width 551 height 140
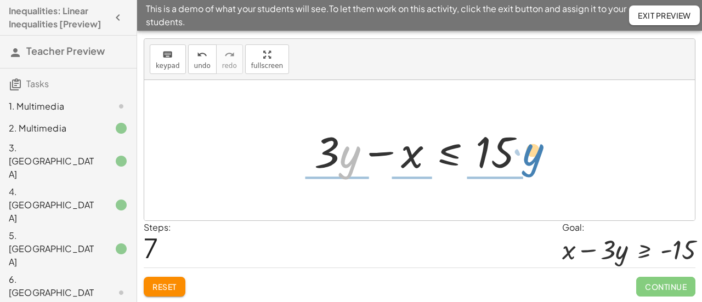
drag, startPoint x: 349, startPoint y: 157, endPoint x: 534, endPoint y: 154, distance: 185.4
click at [534, 154] on div at bounding box center [424, 150] width 230 height 56
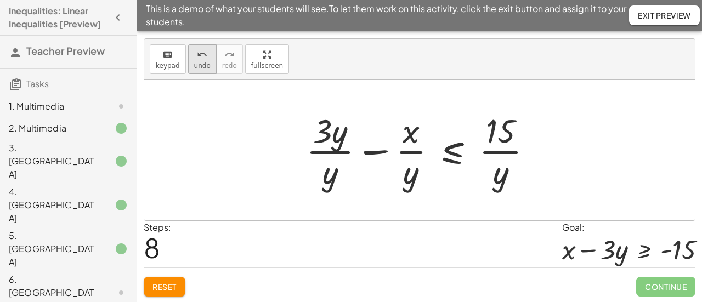
click at [200, 59] on icon "undo" at bounding box center [202, 54] width 10 height 13
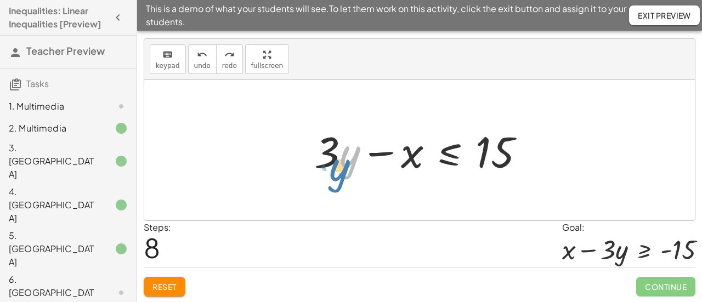
drag, startPoint x: 355, startPoint y: 157, endPoint x: 344, endPoint y: 171, distance: 16.8
click at [344, 171] on div at bounding box center [424, 150] width 230 height 56
click at [202, 60] on button "undo undo" at bounding box center [202, 59] width 29 height 30
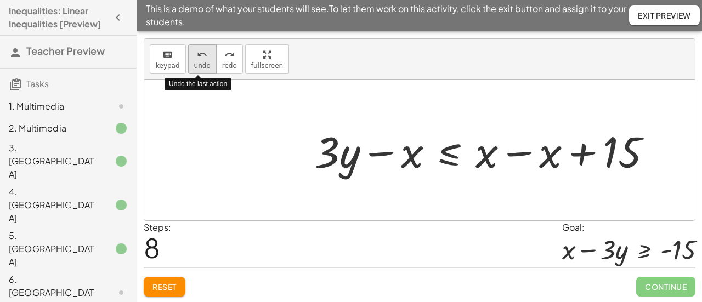
click at [202, 60] on button "undo undo" at bounding box center [202, 59] width 29 height 30
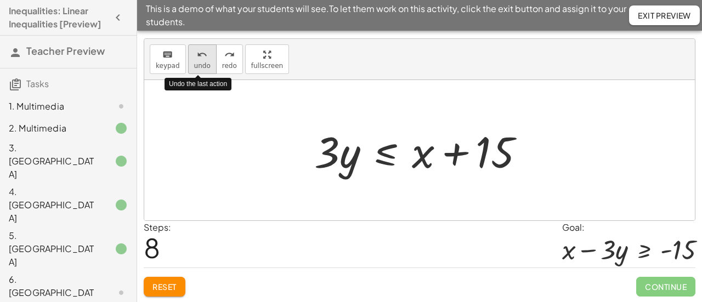
click at [202, 60] on button "undo undo" at bounding box center [202, 59] width 29 height 30
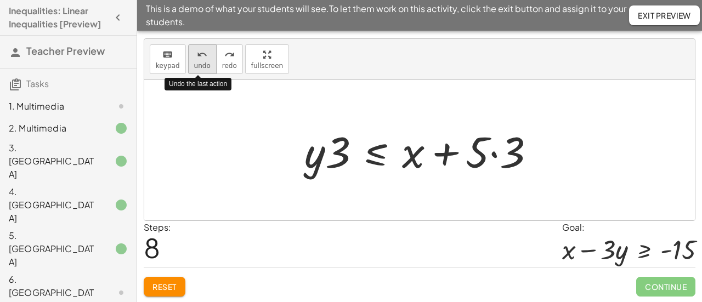
click at [202, 60] on button "undo undo" at bounding box center [202, 59] width 29 height 30
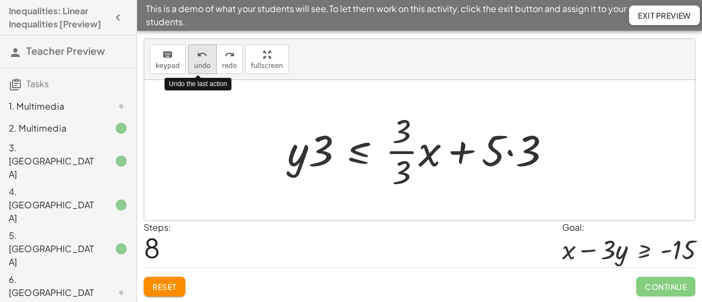
click at [202, 60] on button "undo undo" at bounding box center [202, 59] width 29 height 30
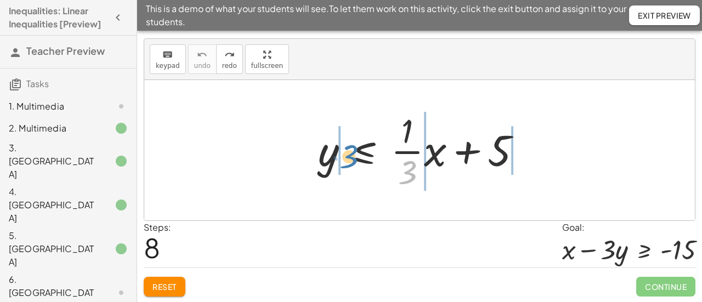
drag, startPoint x: 412, startPoint y: 175, endPoint x: 354, endPoint y: 159, distance: 60.8
click at [354, 159] on div at bounding box center [424, 150] width 223 height 84
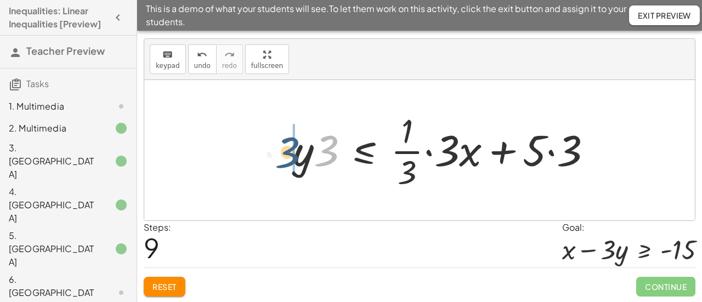
drag, startPoint x: 330, startPoint y: 156, endPoint x: 290, endPoint y: 158, distance: 40.1
click at [290, 158] on div at bounding box center [446, 150] width 319 height 84
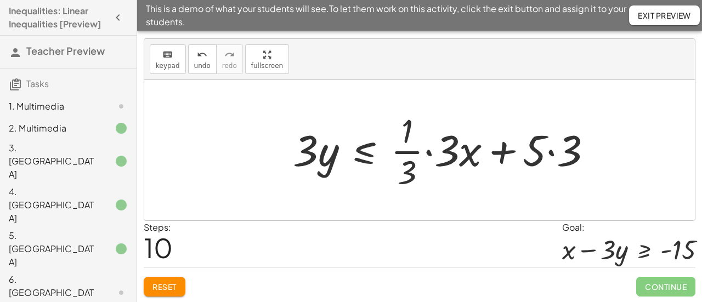
click at [429, 152] on div at bounding box center [446, 150] width 319 height 84
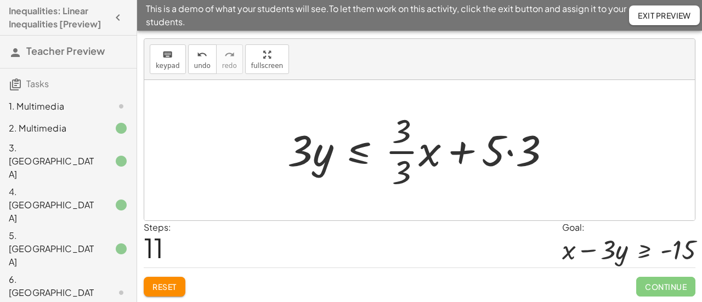
click at [405, 151] on div at bounding box center [424, 150] width 284 height 84
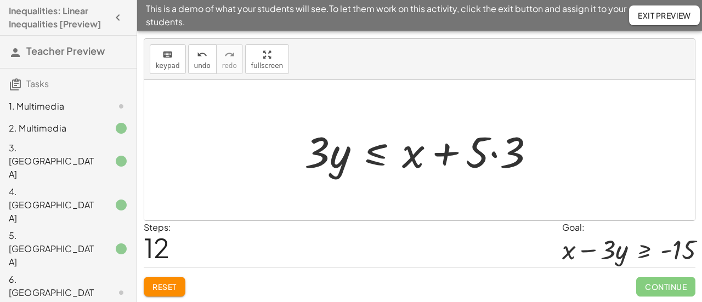
click at [495, 156] on div at bounding box center [424, 150] width 251 height 56
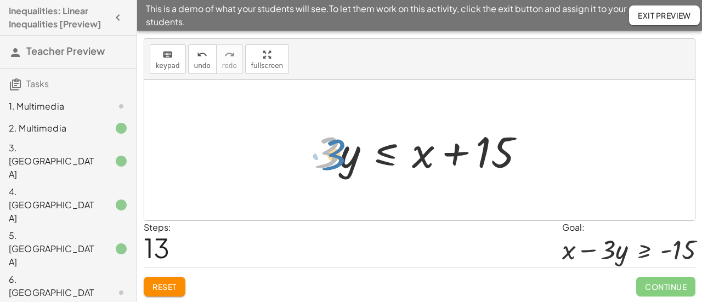
drag, startPoint x: 328, startPoint y: 159, endPoint x: 335, endPoint y: 160, distance: 6.7
click at [335, 160] on div at bounding box center [424, 150] width 230 height 56
click at [346, 161] on div at bounding box center [424, 150] width 230 height 56
click at [391, 155] on div at bounding box center [424, 150] width 230 height 56
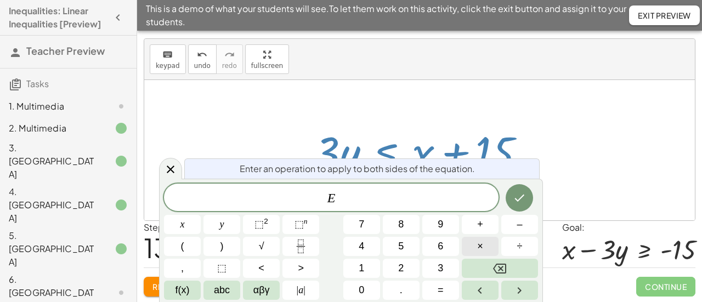
click at [484, 247] on button "×" at bounding box center [480, 246] width 37 height 19
click at [517, 228] on span "–" at bounding box center [519, 224] width 5 height 15
click at [372, 273] on button "1" at bounding box center [361, 268] width 37 height 19
click at [520, 201] on icon "Done" at bounding box center [519, 197] width 13 height 13
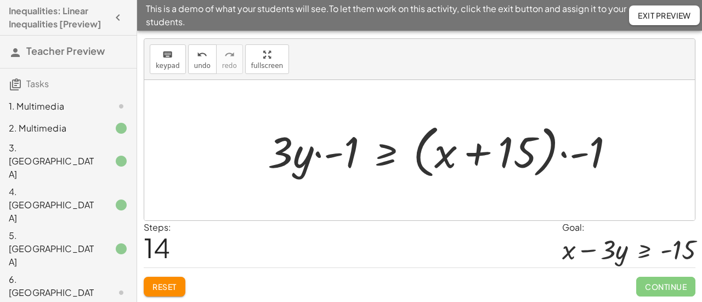
click at [321, 154] on div at bounding box center [445, 150] width 367 height 63
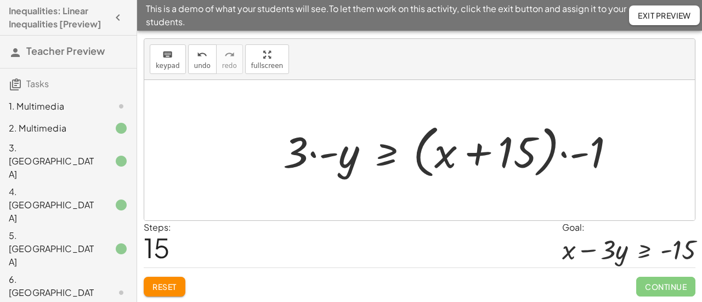
click at [315, 155] on div at bounding box center [454, 150] width 352 height 63
click at [313, 155] on div at bounding box center [454, 150] width 352 height 63
click at [330, 155] on div at bounding box center [454, 150] width 352 height 63
click at [563, 155] on div at bounding box center [458, 150] width 341 height 63
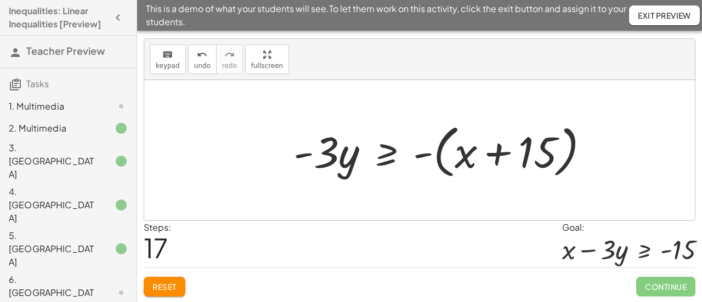
click at [466, 155] on div at bounding box center [446, 150] width 316 height 63
drag, startPoint x: 466, startPoint y: 155, endPoint x: 273, endPoint y: 157, distance: 193.1
click at [437, 156] on div at bounding box center [446, 150] width 316 height 63
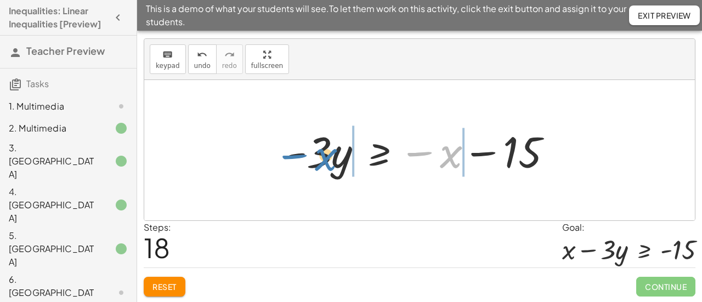
drag, startPoint x: 449, startPoint y: 159, endPoint x: 324, endPoint y: 162, distance: 125.1
click at [324, 162] on div at bounding box center [424, 150] width 286 height 56
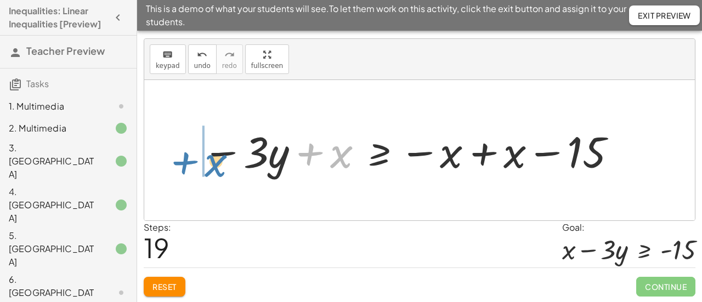
drag, startPoint x: 344, startPoint y: 156, endPoint x: 218, endPoint y: 165, distance: 125.9
click at [218, 165] on div at bounding box center [410, 150] width 426 height 56
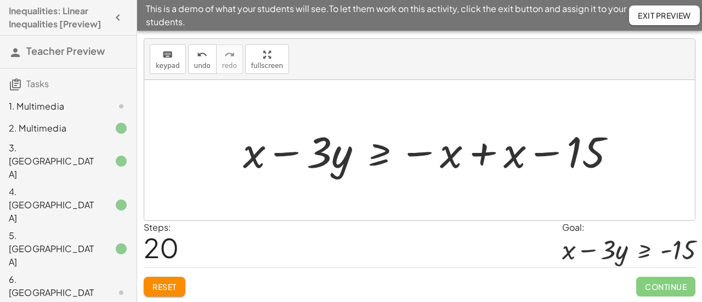
click at [483, 153] on div at bounding box center [433, 150] width 393 height 56
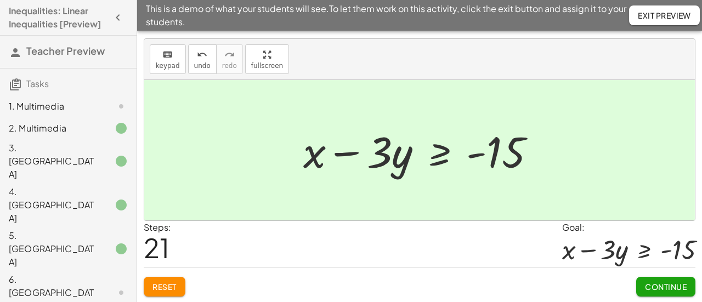
click at [666, 285] on span "Continue" at bounding box center [666, 287] width 42 height 10
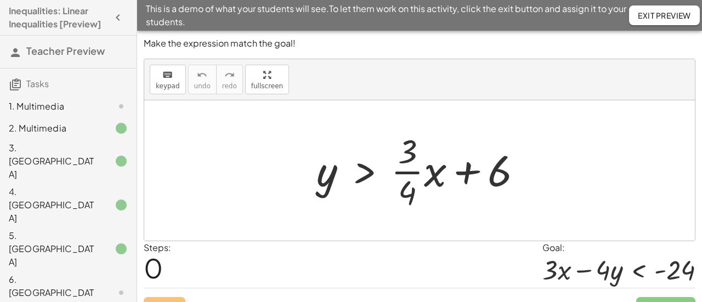
click at [676, 18] on span "Exit Preview" at bounding box center [664, 15] width 53 height 10
